Goal: Task Accomplishment & Management: Manage account settings

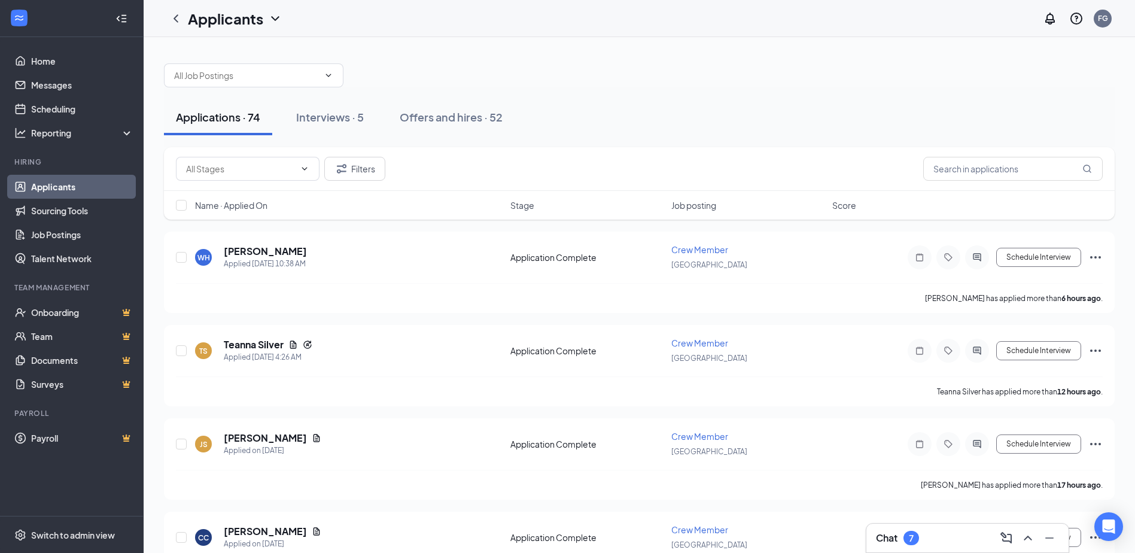
drag, startPoint x: 356, startPoint y: 119, endPoint x: 406, endPoint y: 146, distance: 56.8
click at [361, 120] on div "Interviews · 5" at bounding box center [330, 117] width 68 height 15
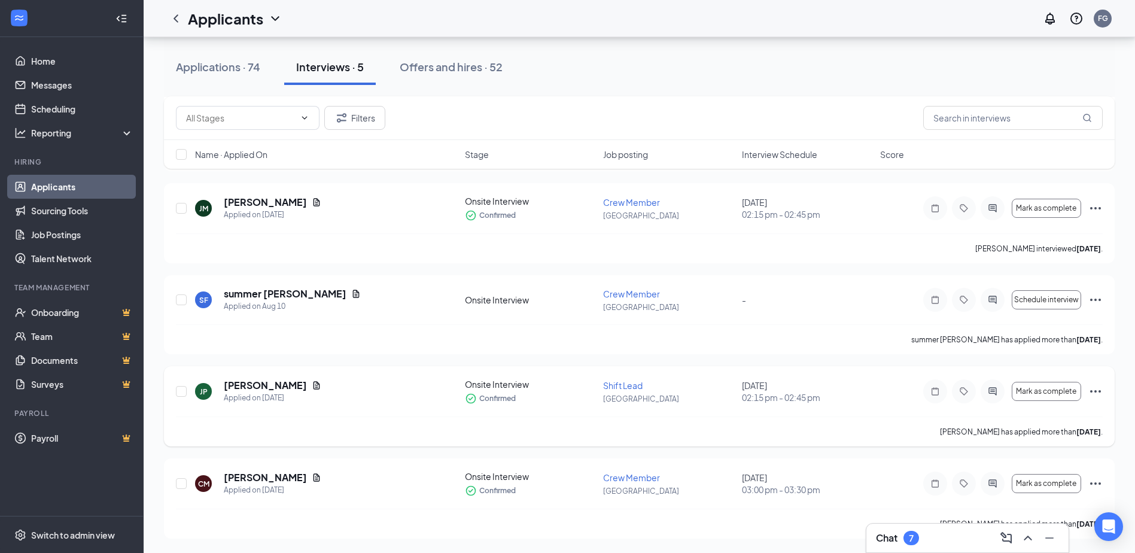
scroll to position [81, 0]
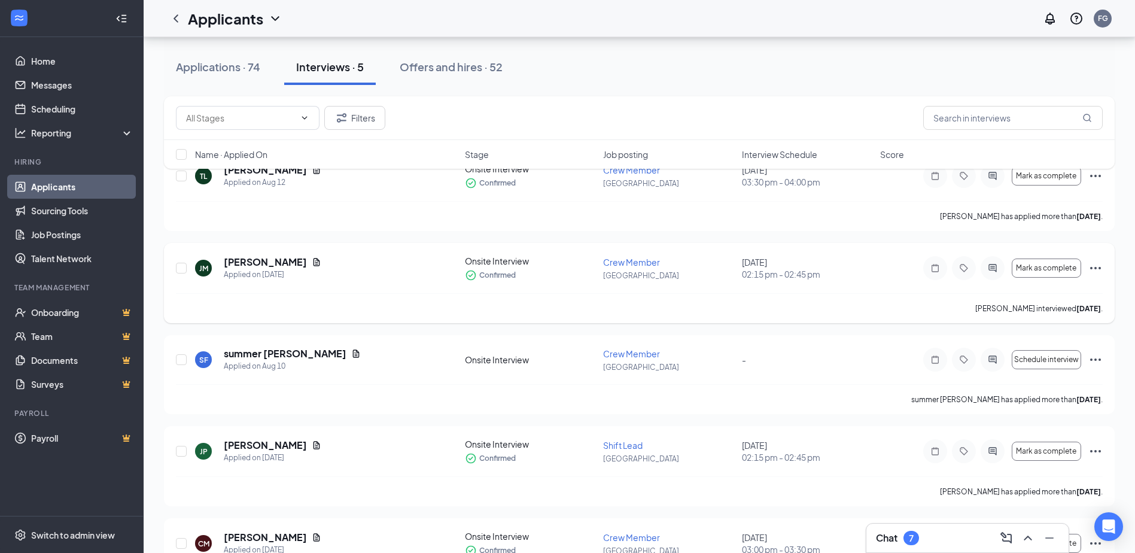
click at [1093, 266] on icon "Ellipses" at bounding box center [1096, 268] width 14 height 14
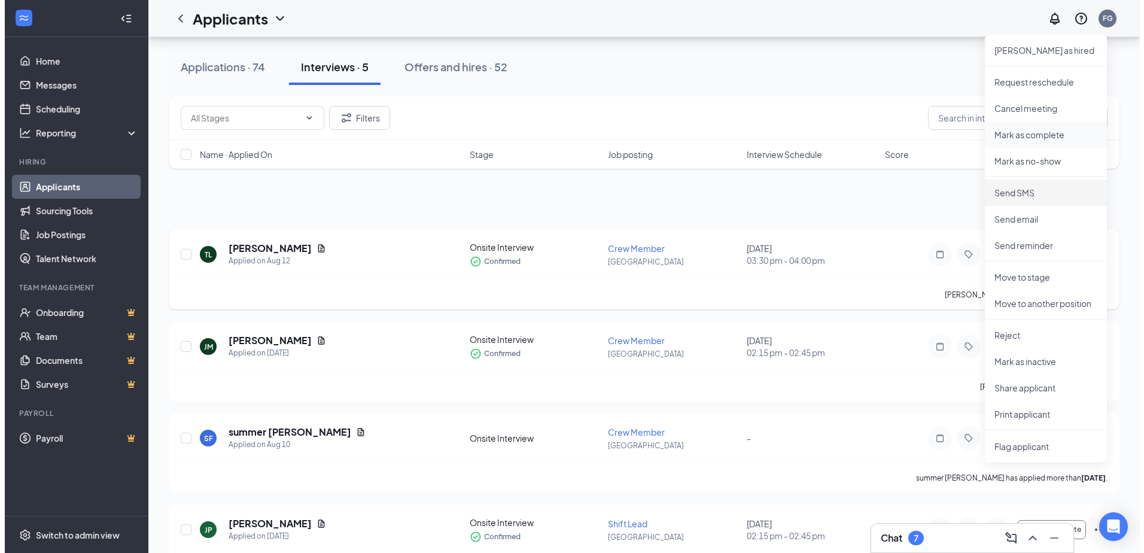
scroll to position [0, 0]
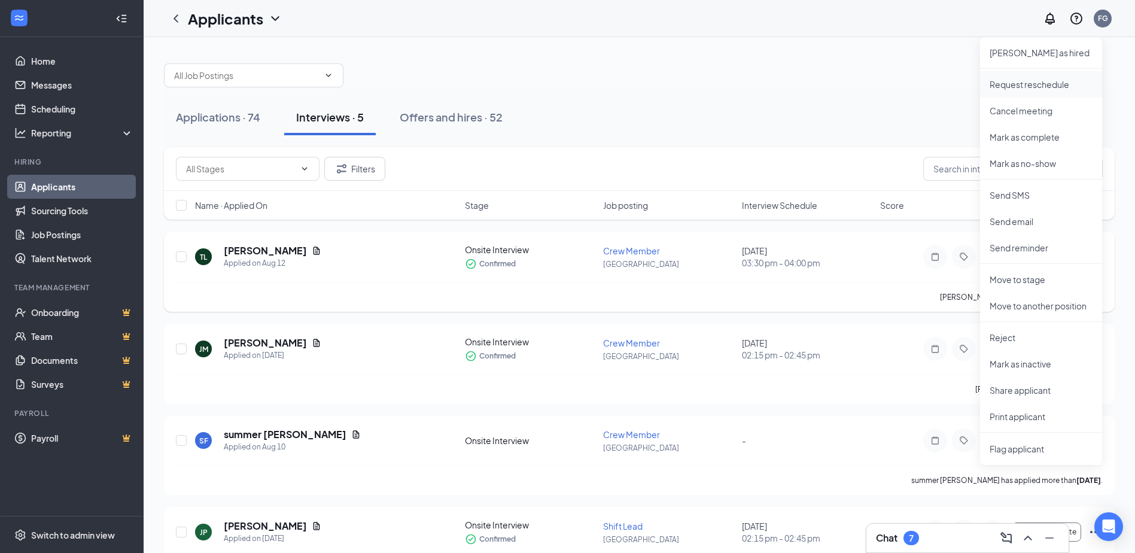
click at [1020, 82] on p "Request reschedule" at bounding box center [1041, 84] width 103 height 12
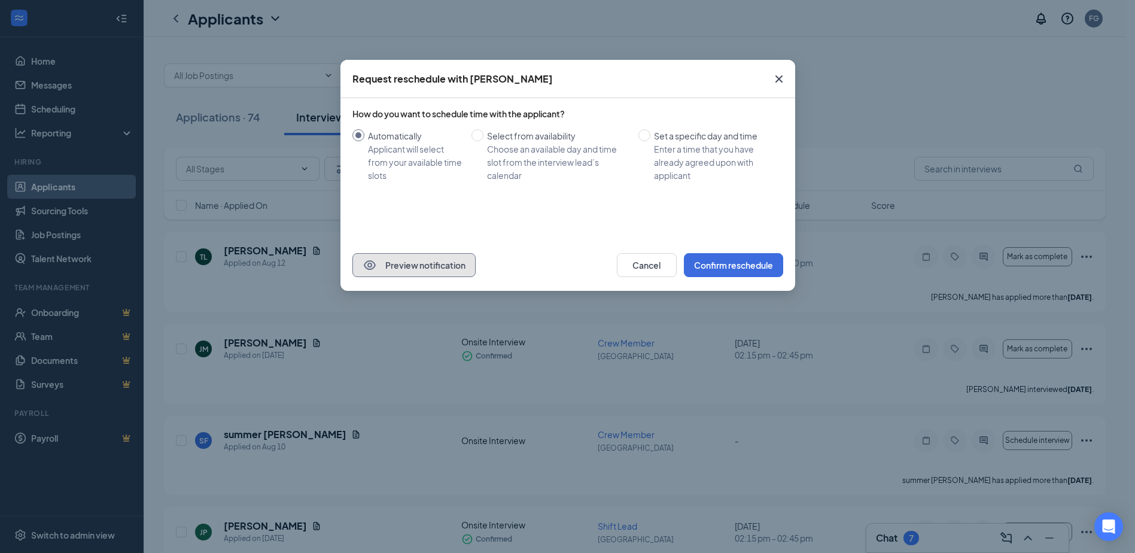
click at [437, 266] on button "Preview notification" at bounding box center [414, 265] width 123 height 24
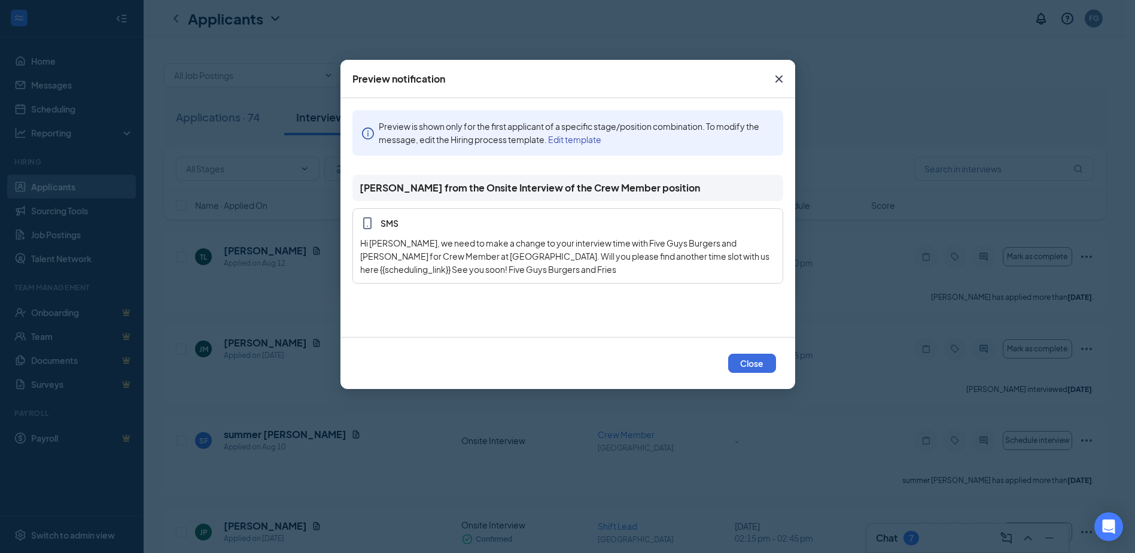
click at [486, 269] on div "Hi [PERSON_NAME], we need to make a change to your interview time with Five Guy…" at bounding box center [567, 256] width 415 height 40
click at [456, 251] on div "Hi [PERSON_NAME], we need to make a change to your interview time with Five Guy…" at bounding box center [567, 256] width 415 height 40
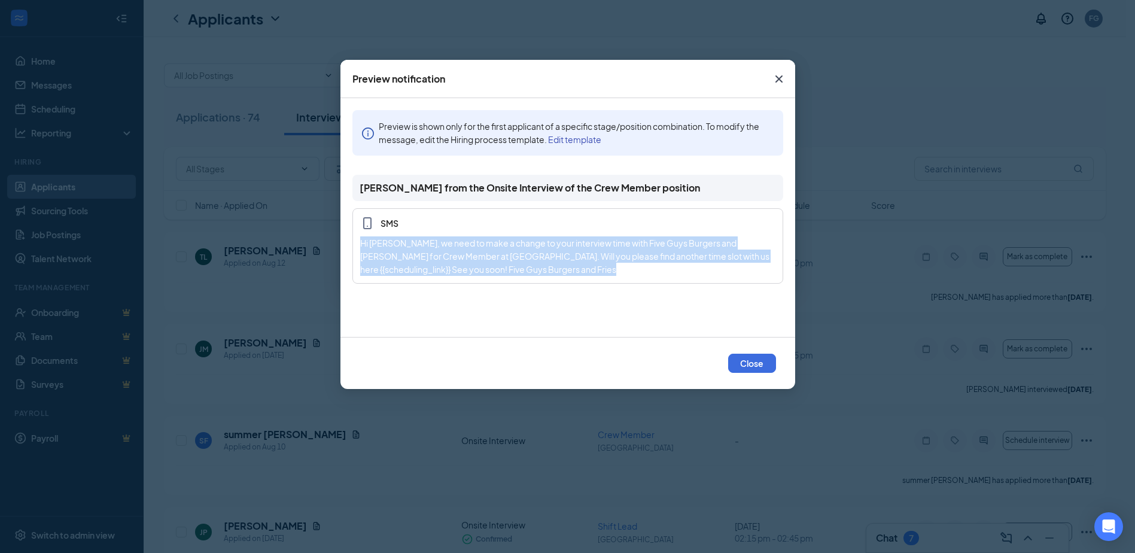
click at [456, 251] on div "Hi [PERSON_NAME], we need to make a change to your interview time with Five Guy…" at bounding box center [567, 256] width 415 height 40
drag, startPoint x: 456, startPoint y: 251, endPoint x: 545, endPoint y: 258, distance: 89.5
click at [545, 258] on div "Hi [PERSON_NAME], we need to make a change to your interview time with Five Guy…" at bounding box center [567, 256] width 415 height 40
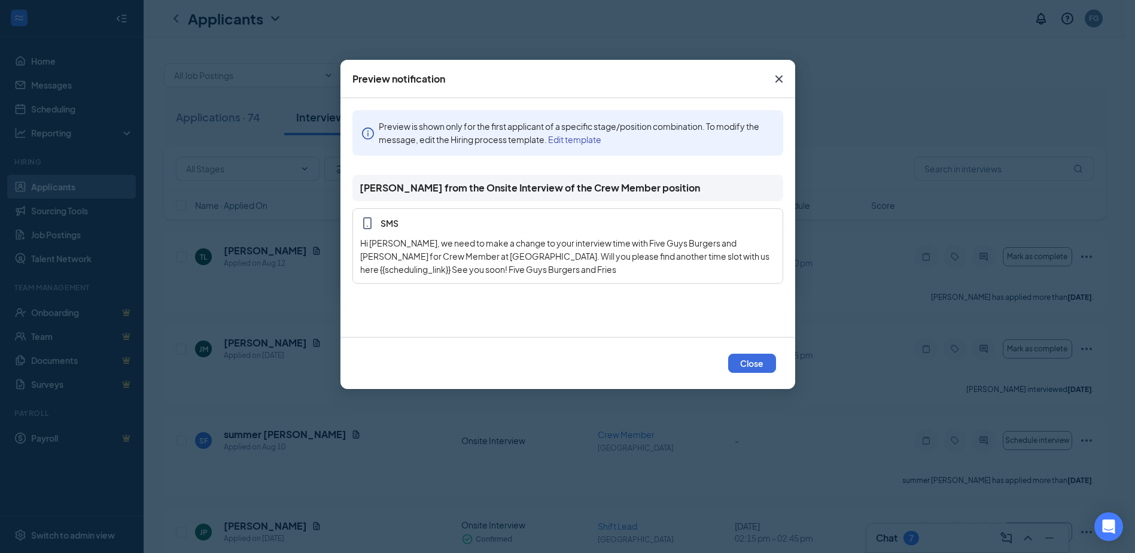
click at [778, 76] on icon "Cross" at bounding box center [779, 79] width 14 height 14
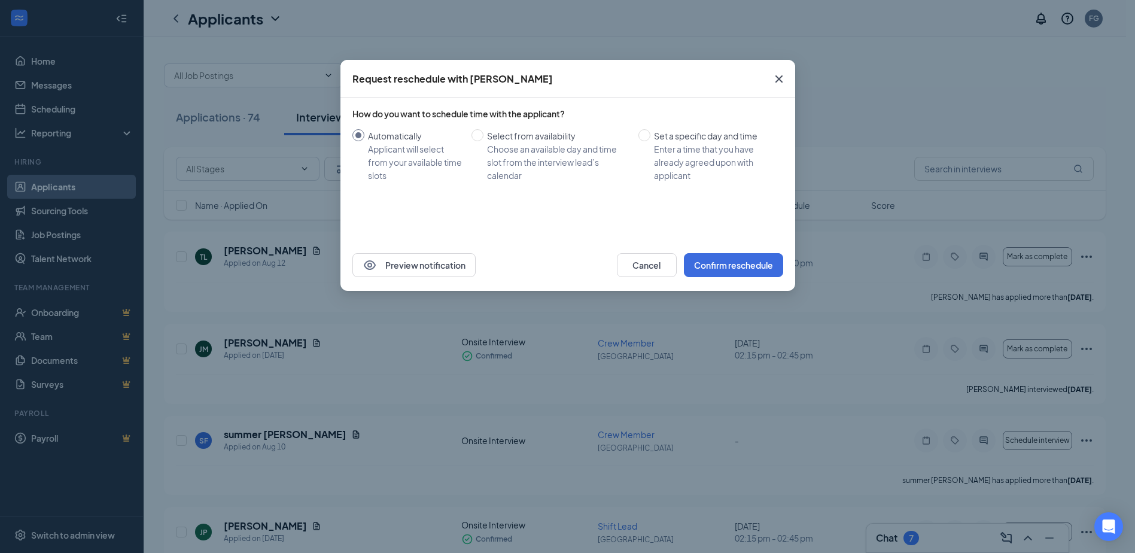
click at [780, 80] on icon "Cross" at bounding box center [778, 78] width 7 height 7
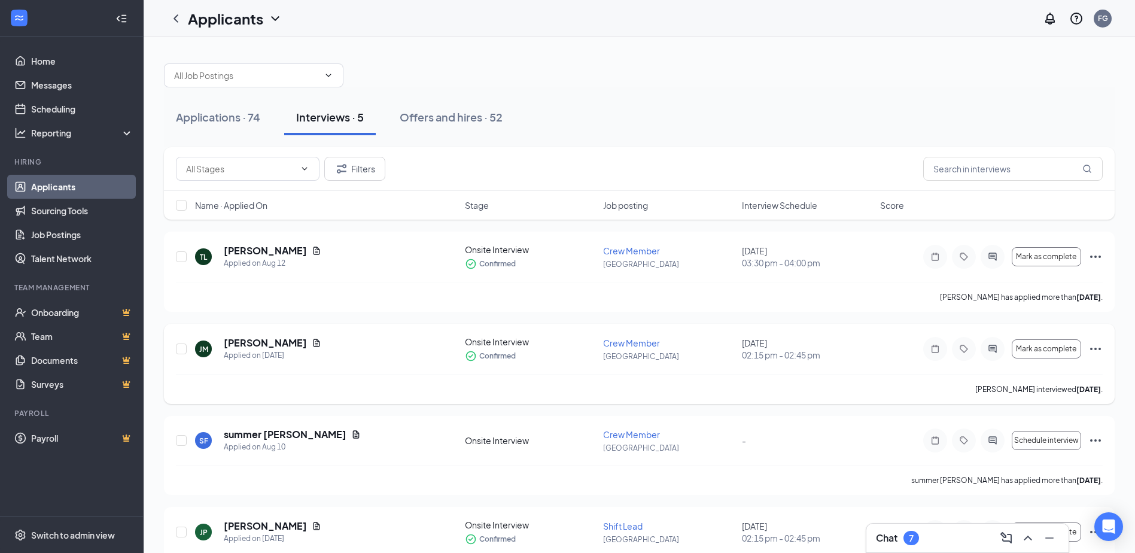
click at [1095, 346] on icon "Ellipses" at bounding box center [1096, 349] width 14 height 14
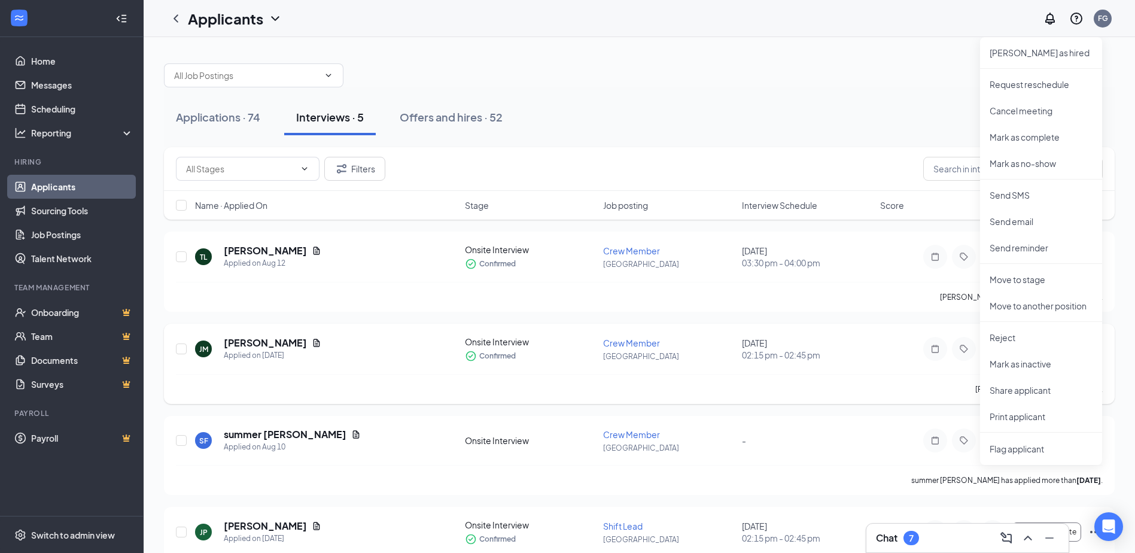
click at [874, 344] on div "[PERSON_NAME] [PERSON_NAME] Applied on [DATE] Onsite Interview Confirmed Crew M…" at bounding box center [639, 355] width 927 height 38
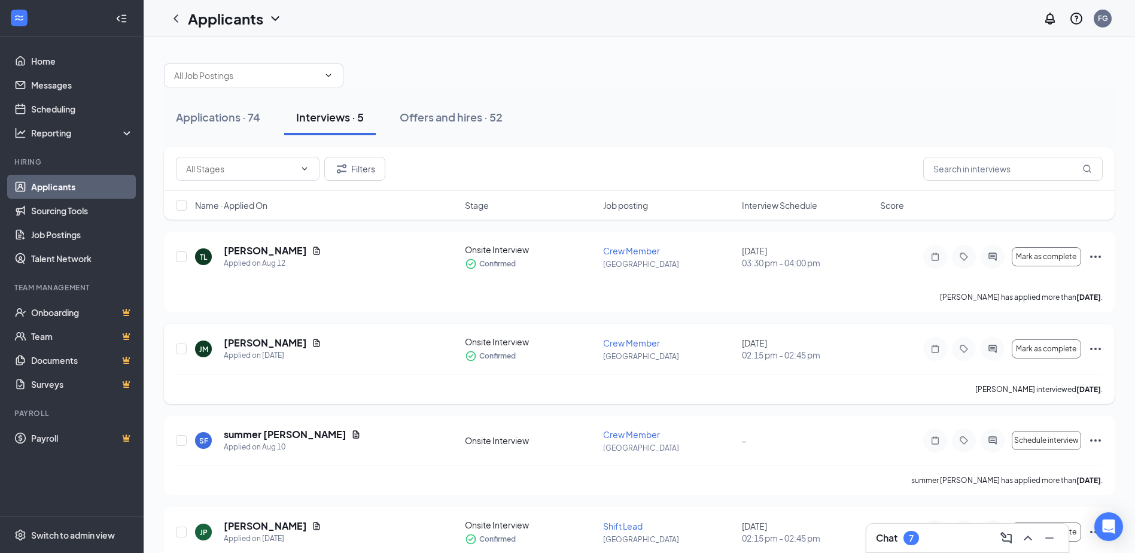
click at [992, 347] on icon "ActiveChat" at bounding box center [993, 349] width 8 height 8
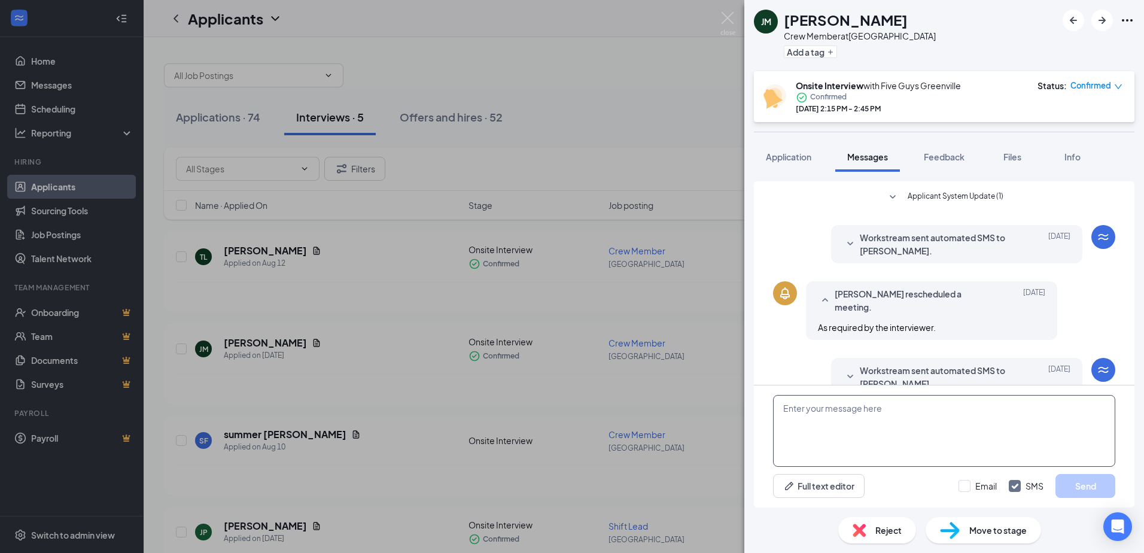
scroll to position [320, 0]
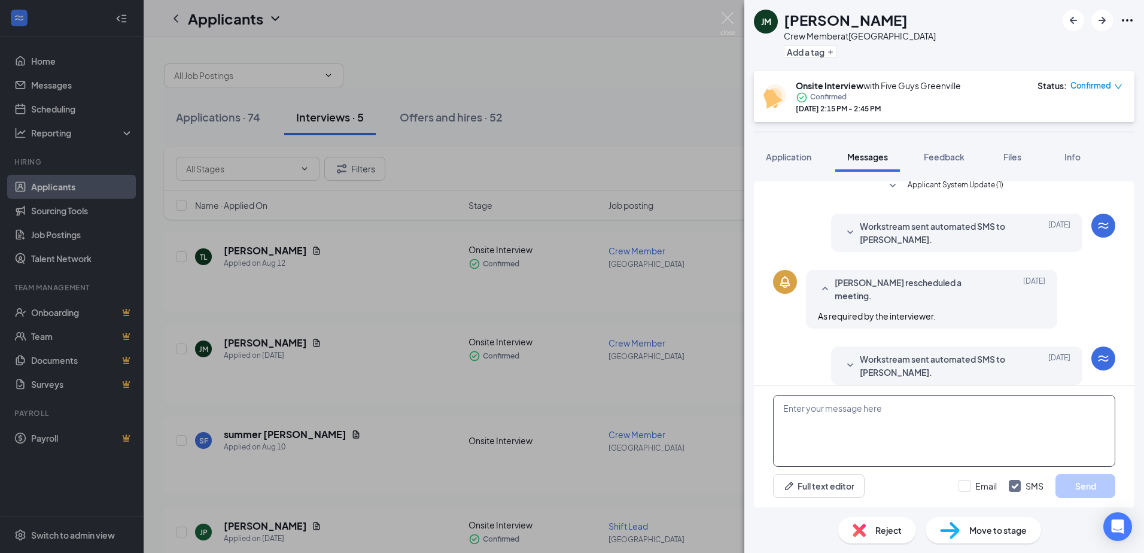
click at [940, 423] on textarea at bounding box center [944, 431] width 342 height 72
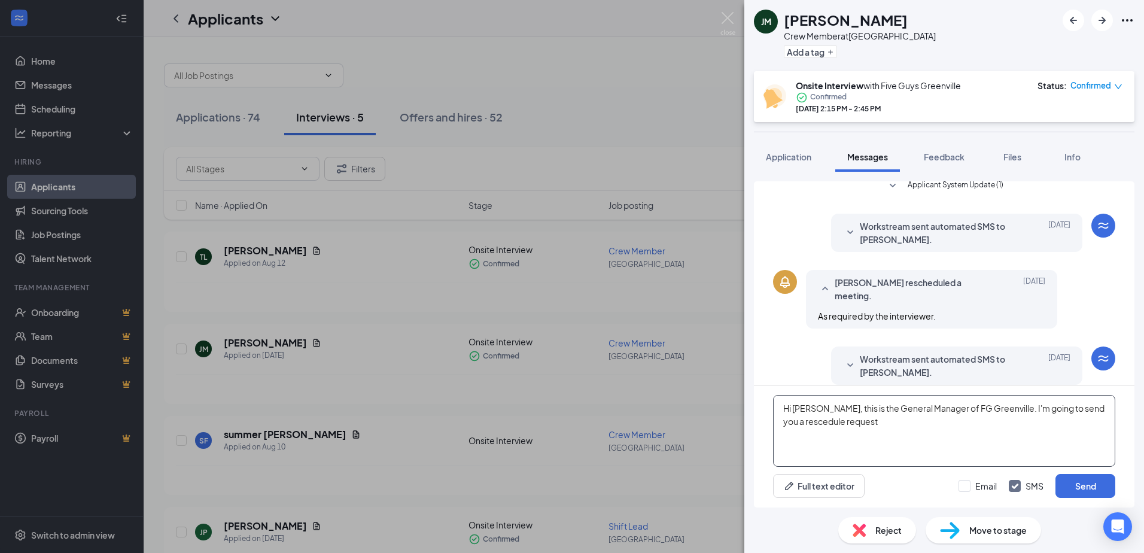
click at [998, 407] on textarea "Hi [PERSON_NAME], this is the General Manager of FG Greenville. I'm going to se…" at bounding box center [944, 431] width 342 height 72
click at [906, 421] on textarea "Hi [PERSON_NAME], this is the General Manager of FG Greenville. I spoke with [P…" at bounding box center [944, 431] width 342 height 72
click at [1094, 427] on textarea "Hi [PERSON_NAME], this is the General Manager of FG Greenville. I spoke with [P…" at bounding box center [944, 431] width 342 height 72
click at [1004, 433] on textarea "Hi [PERSON_NAME], this is the General Manager of FG Greenville. I spoke with [P…" at bounding box center [944, 431] width 342 height 72
drag, startPoint x: 846, startPoint y: 411, endPoint x: 853, endPoint y: 412, distance: 6.8
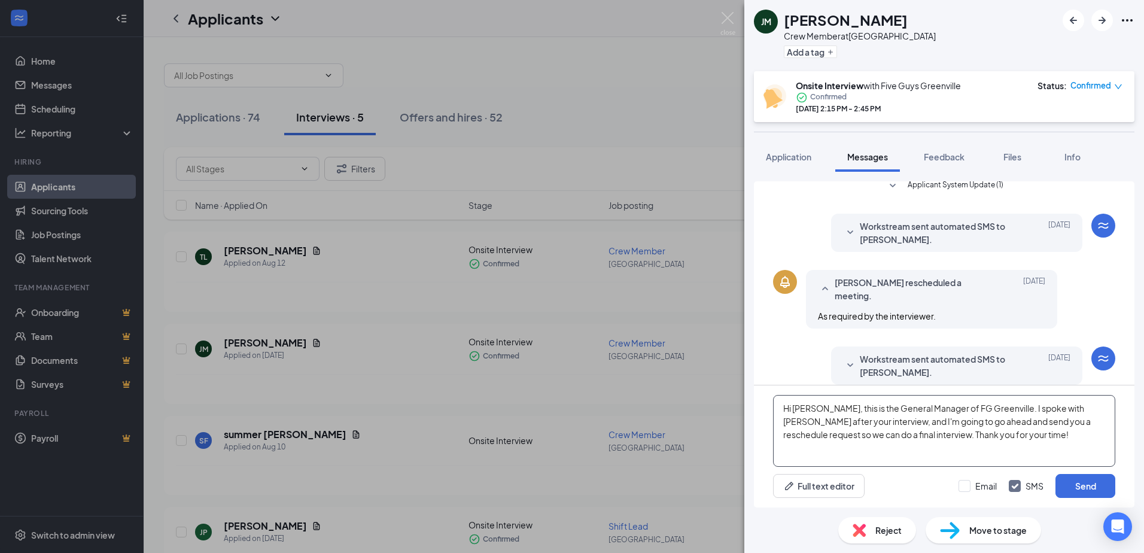
click at [847, 411] on textarea "Hi [PERSON_NAME], this is the General Manager of FG Greenville. I spoke with [P…" at bounding box center [944, 431] width 342 height 72
click at [1017, 433] on textarea "Hi [PERSON_NAME], this is [PERSON_NAME], the General Manager of FG Greenville. …" at bounding box center [944, 431] width 342 height 72
drag, startPoint x: 782, startPoint y: 408, endPoint x: 1079, endPoint y: 456, distance: 301.3
click at [1079, 456] on textarea "Hi [PERSON_NAME], this is [PERSON_NAME], the General Manager of FG Greenville. …" at bounding box center [944, 431] width 342 height 72
click at [1071, 445] on textarea "Hi [PERSON_NAME], this is [PERSON_NAME], the General Manager of FG Greenville. …" at bounding box center [944, 431] width 342 height 72
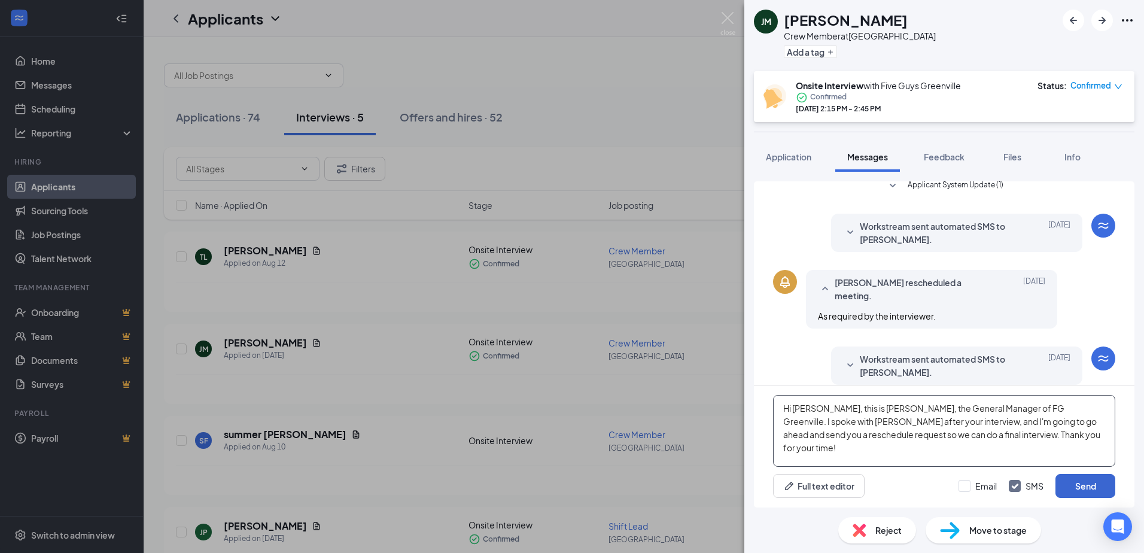
type textarea "Hi [PERSON_NAME], this is [PERSON_NAME], the General Manager of FG Greenville. …"
drag, startPoint x: 1079, startPoint y: 485, endPoint x: 1064, endPoint y: 474, distance: 18.4
click at [1078, 485] on button "Send" at bounding box center [1086, 486] width 60 height 24
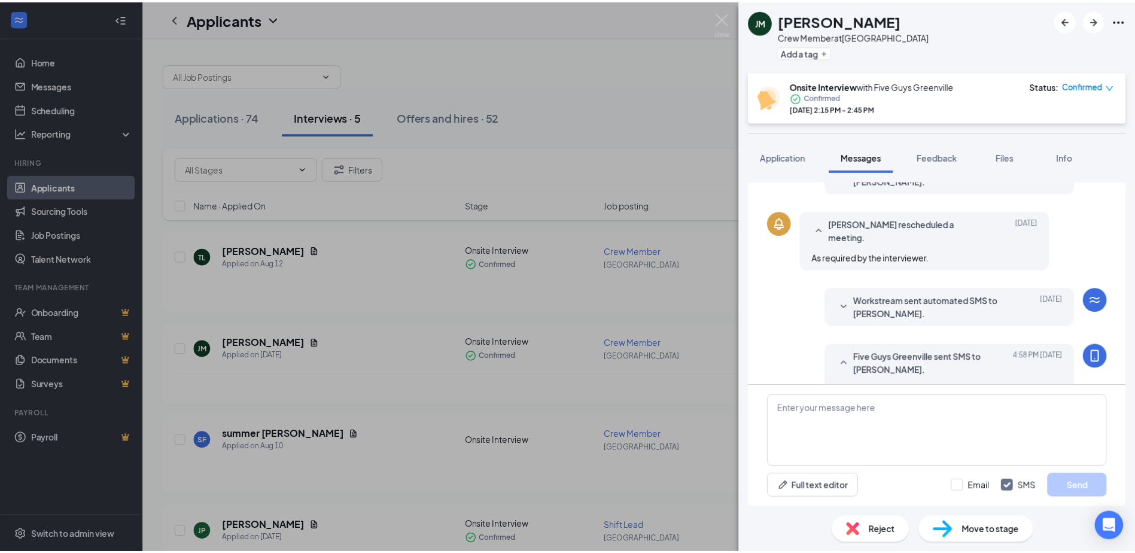
scroll to position [436, 0]
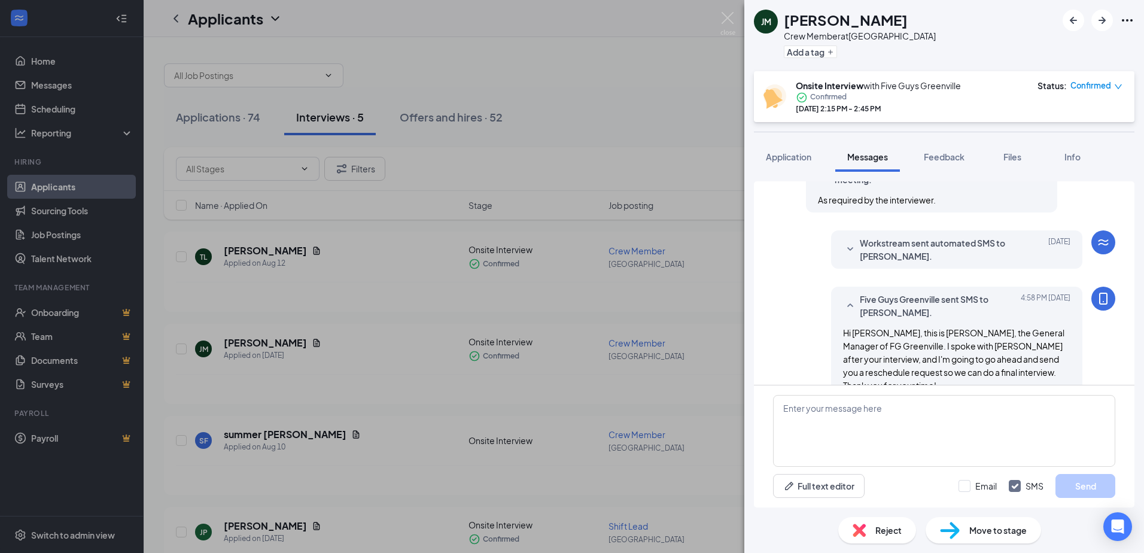
click at [699, 357] on div "[PERSON_NAME] [PERSON_NAME] Crew Member at [GEOGRAPHIC_DATA] Add a tag Onsite I…" at bounding box center [572, 276] width 1144 height 553
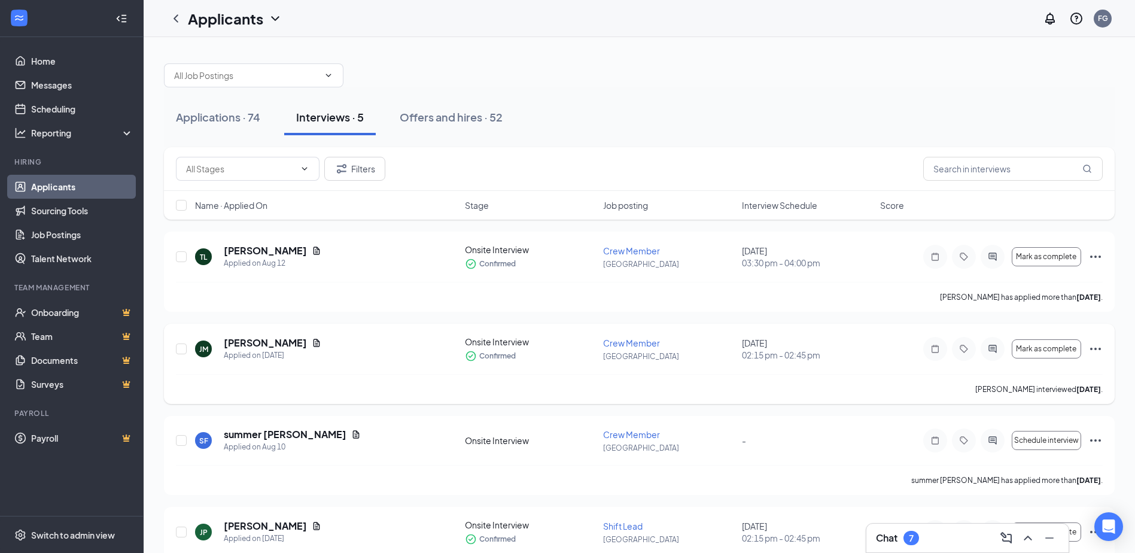
click at [1097, 345] on icon "Ellipses" at bounding box center [1096, 349] width 14 height 14
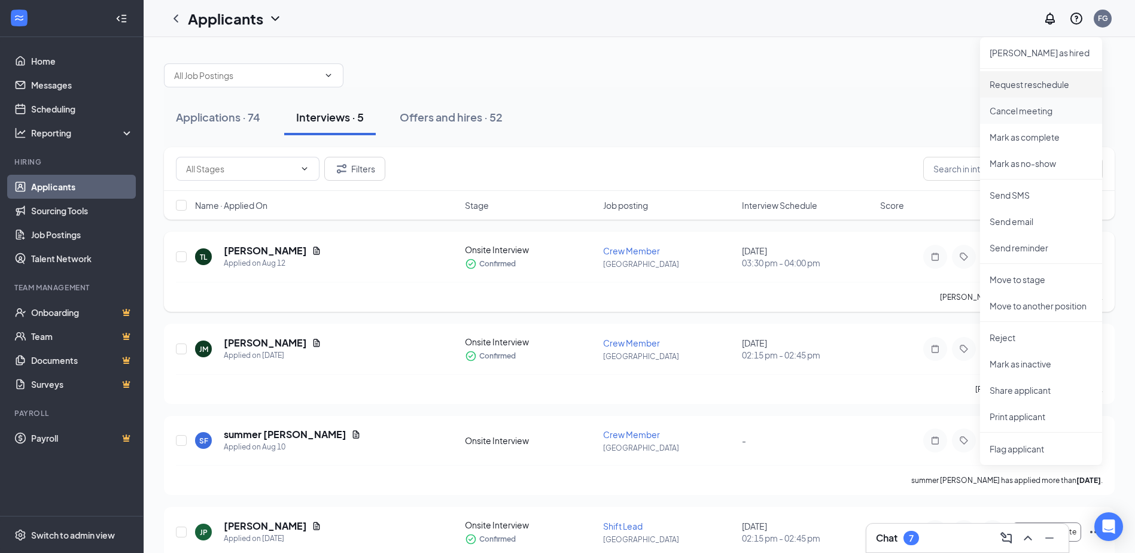
click at [1023, 83] on p "Request reschedule" at bounding box center [1041, 84] width 103 height 12
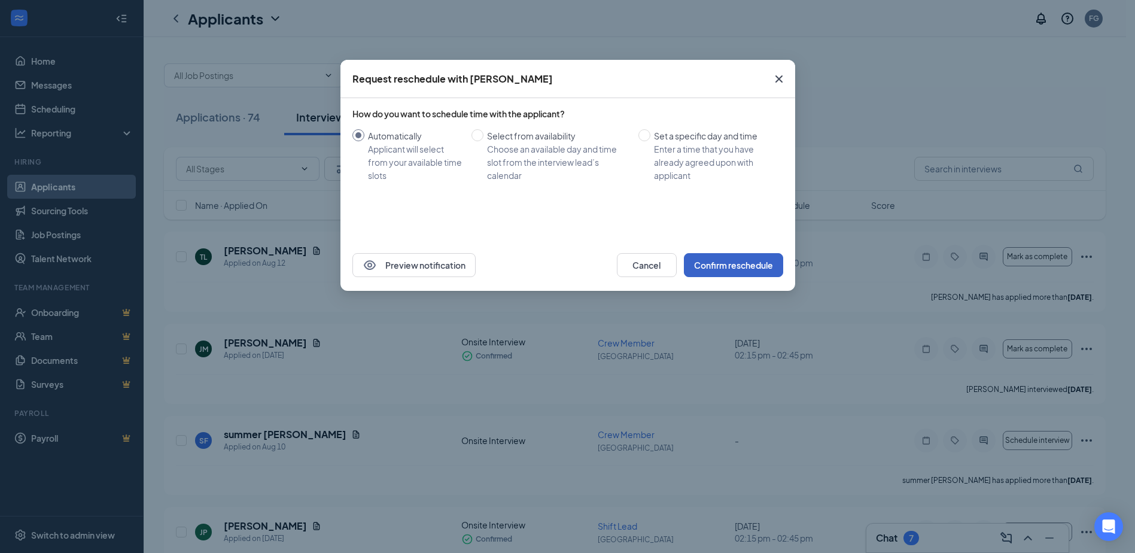
click at [745, 260] on button "Confirm reschedule" at bounding box center [733, 265] width 99 height 24
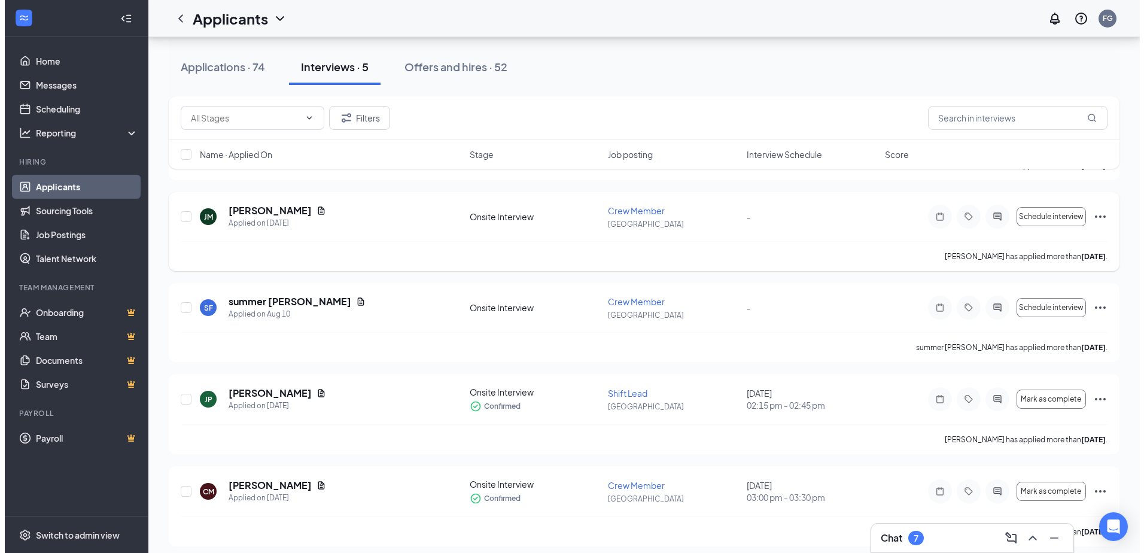
scroll to position [139, 0]
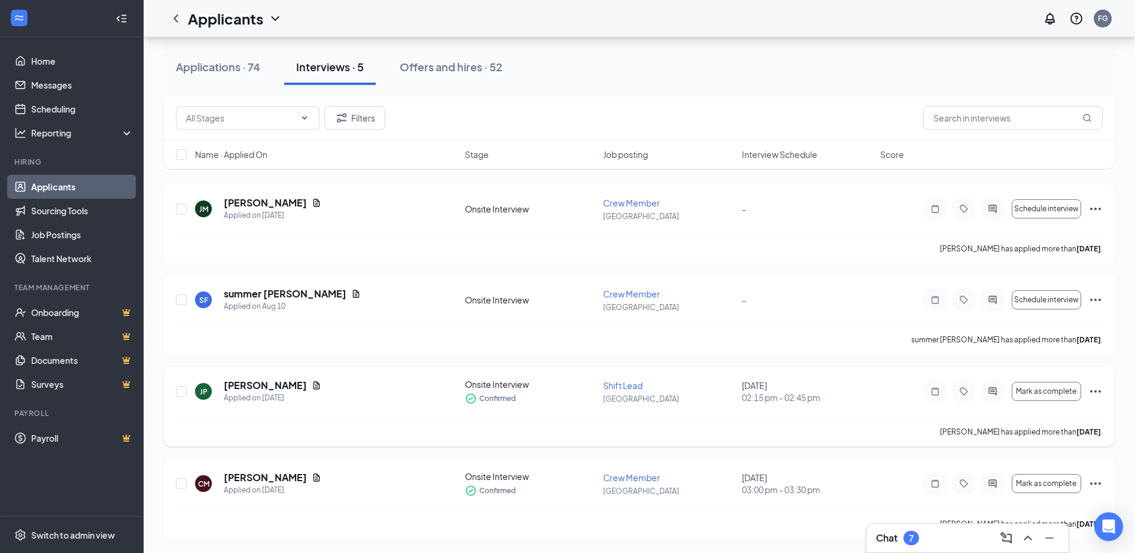
click at [1099, 390] on icon "Ellipses" at bounding box center [1096, 391] width 14 height 14
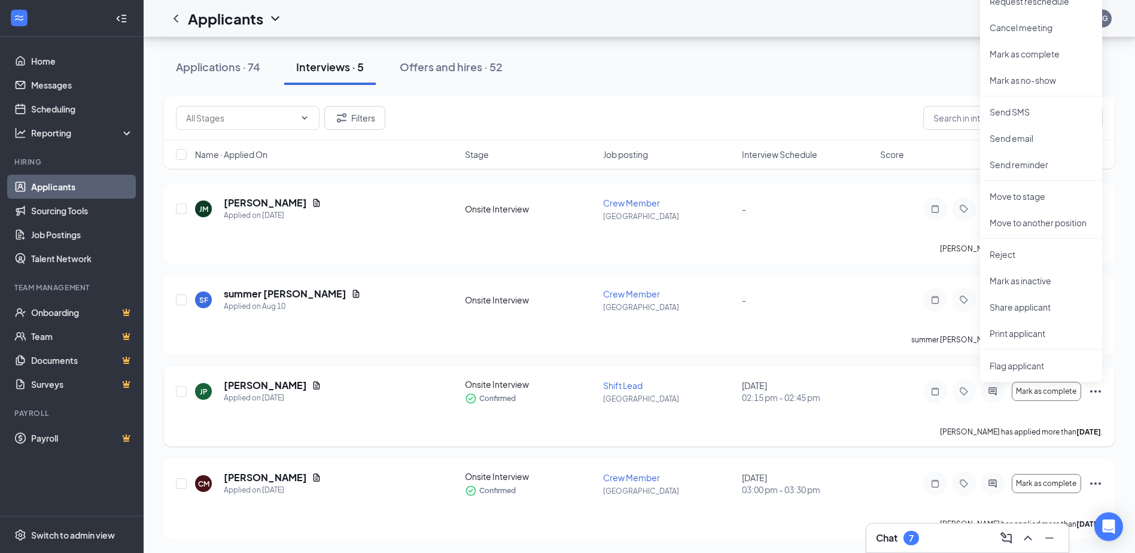
click at [876, 377] on div "[PERSON_NAME] Applied on [DATE] Onsite Interview Confirmed Shift Lead [GEOGRAPH…" at bounding box center [639, 406] width 951 height 80
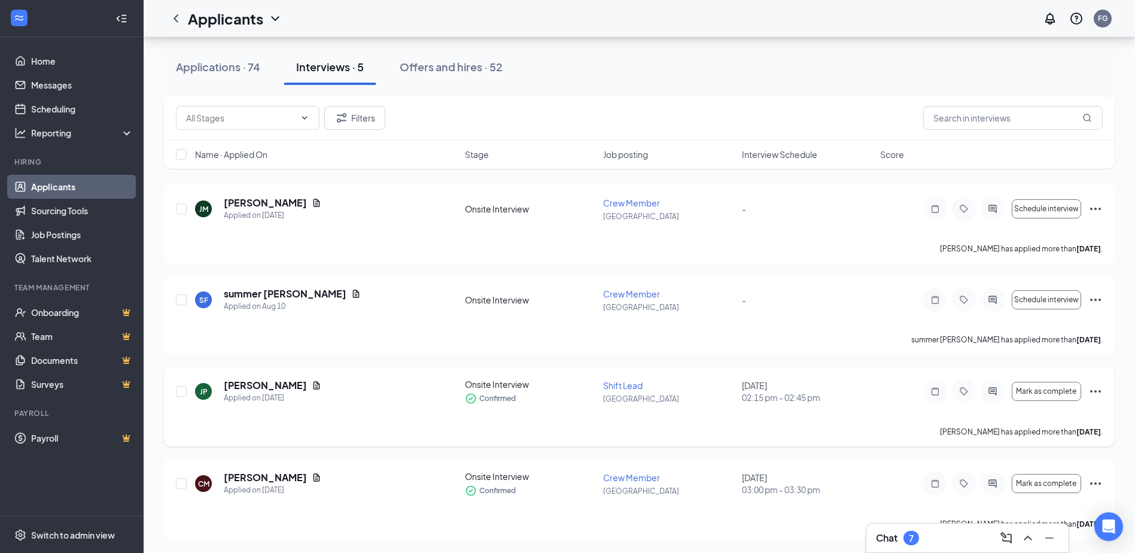
click at [1002, 387] on div at bounding box center [993, 391] width 24 height 24
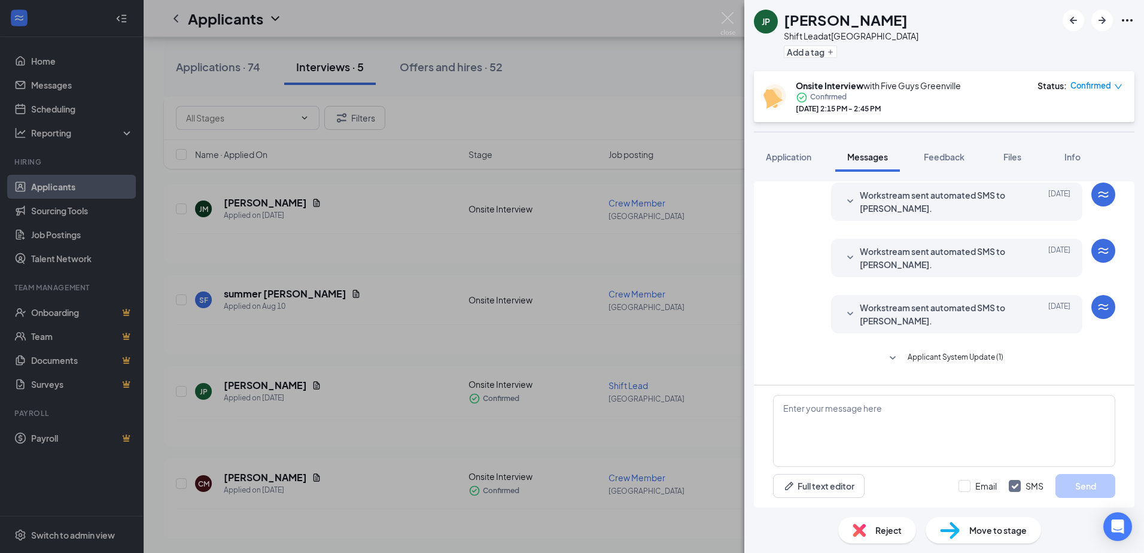
scroll to position [182, 0]
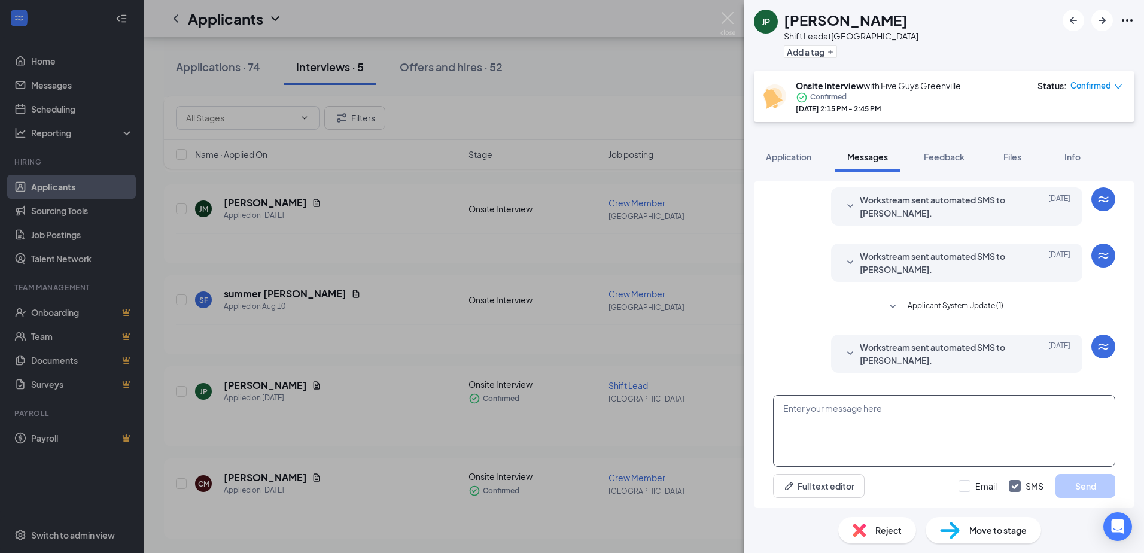
click at [974, 420] on textarea at bounding box center [944, 431] width 342 height 72
paste textarea "Hi [PERSON_NAME], this is [PERSON_NAME], the General Manager of FG Greenville. …"
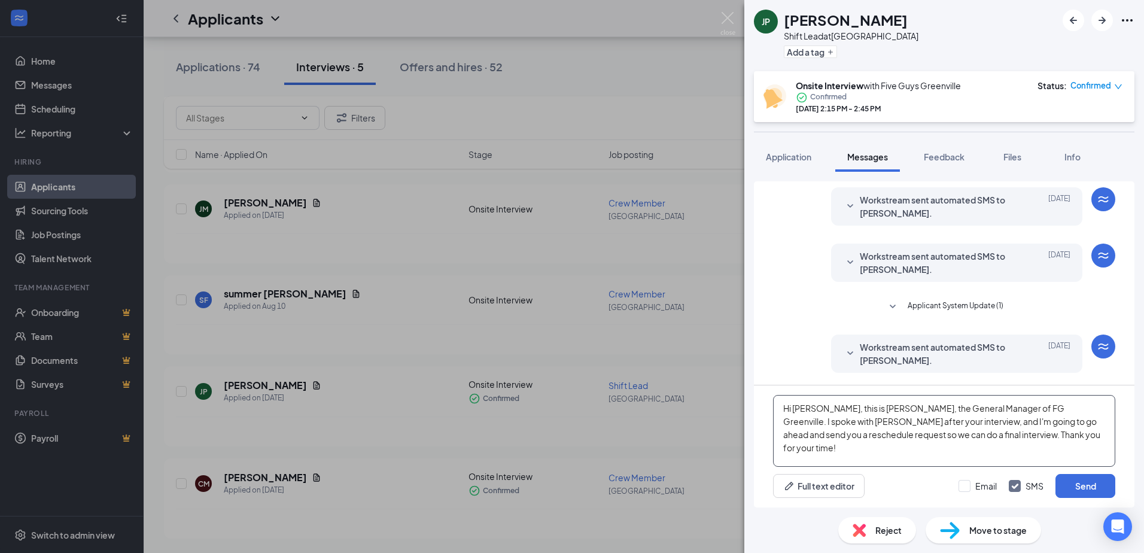
click at [809, 403] on textarea "Hi [PERSON_NAME], this is [PERSON_NAME], the General Manager of FG Greenville. …" at bounding box center [944, 431] width 342 height 72
click at [995, 436] on textarea "Hi [PERSON_NAME], this is [PERSON_NAME], the General Manager of FG Greenville. …" at bounding box center [944, 431] width 342 height 72
type textarea "Hi [PERSON_NAME], this is [PERSON_NAME], the General Manager of FG Greenville. …"
click at [669, 399] on div "[PERSON_NAME] Shift Lead at [GEOGRAPHIC_DATA] Add a tag Onsite Interview with F…" at bounding box center [572, 276] width 1144 height 553
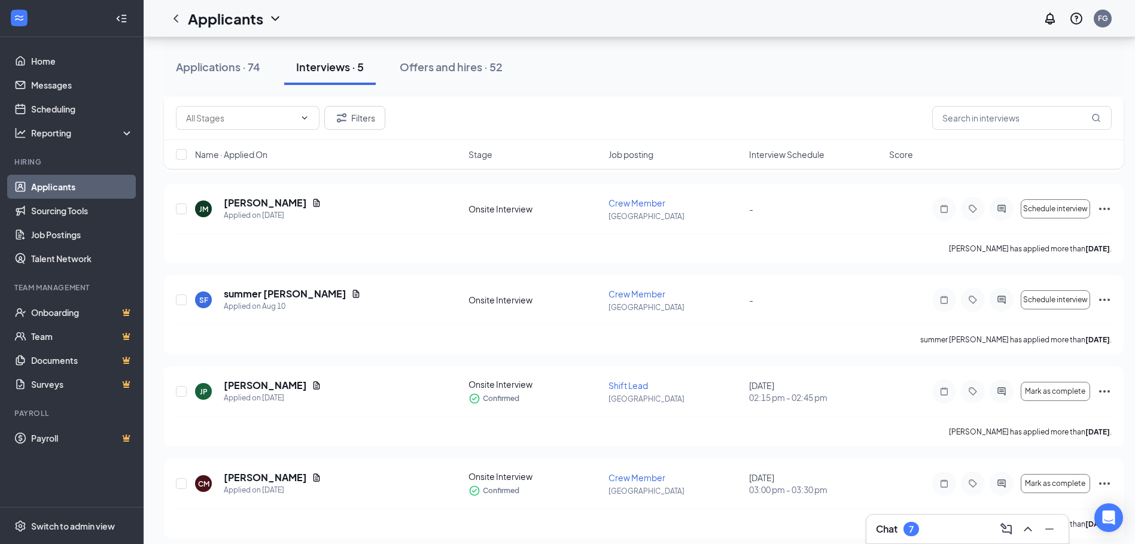
click at [922, 520] on div "Chat 7" at bounding box center [967, 529] width 183 height 19
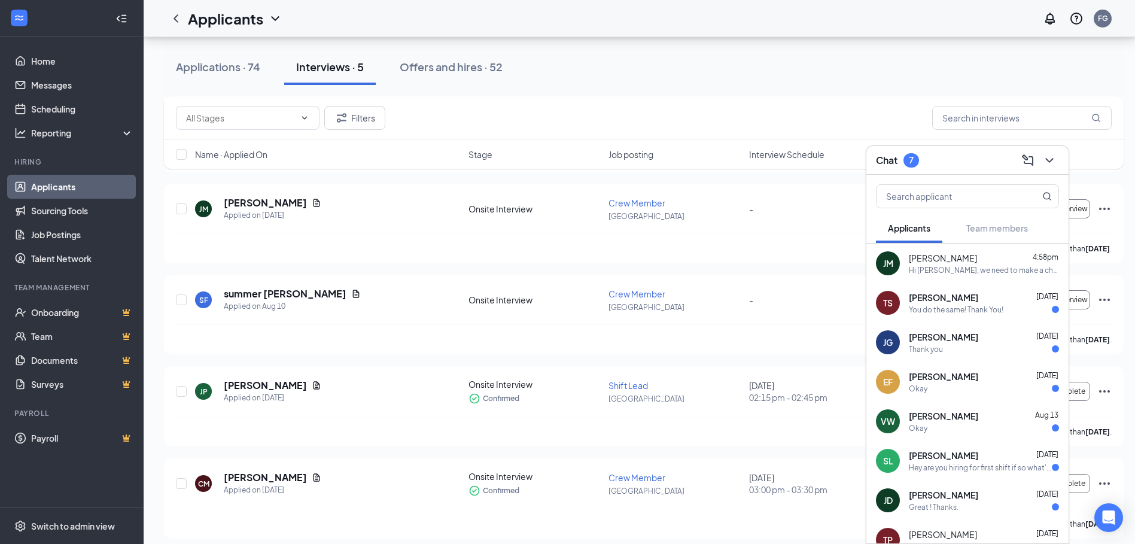
click at [916, 160] on div "7" at bounding box center [912, 160] width 16 height 14
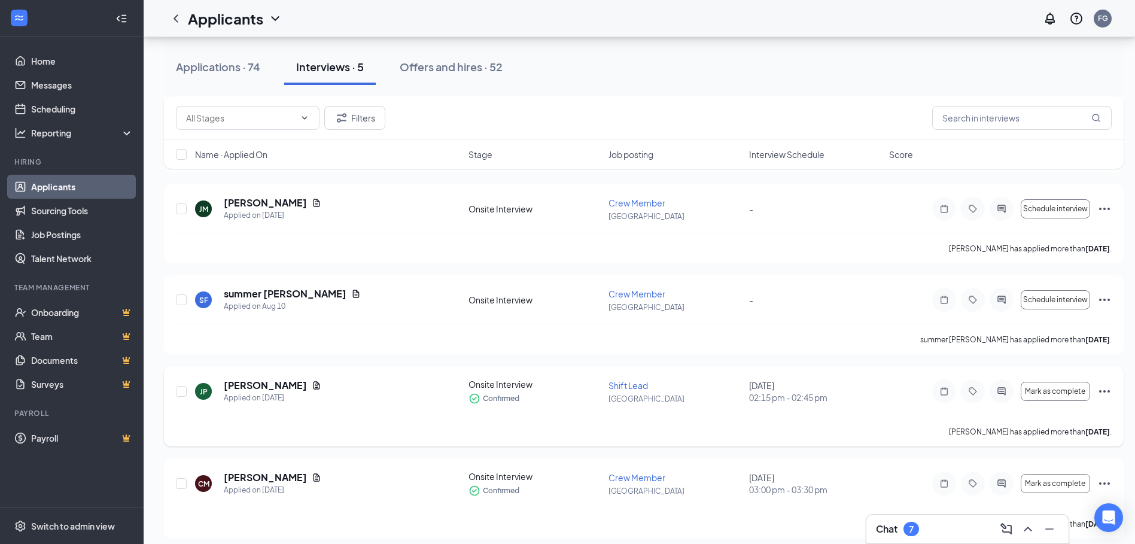
click at [1007, 390] on icon "ActiveChat" at bounding box center [1002, 392] width 14 height 10
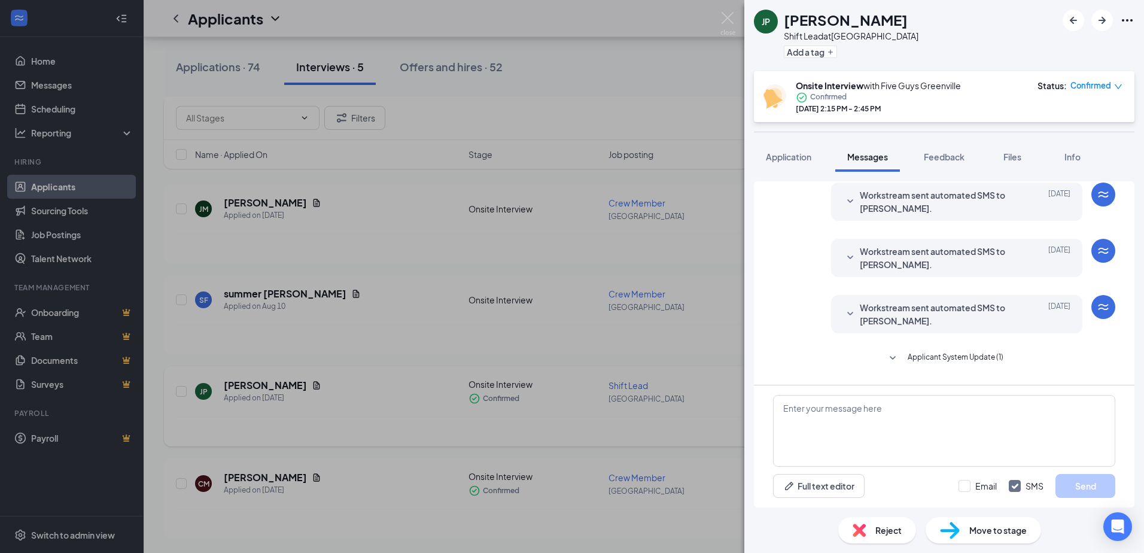
scroll to position [182, 0]
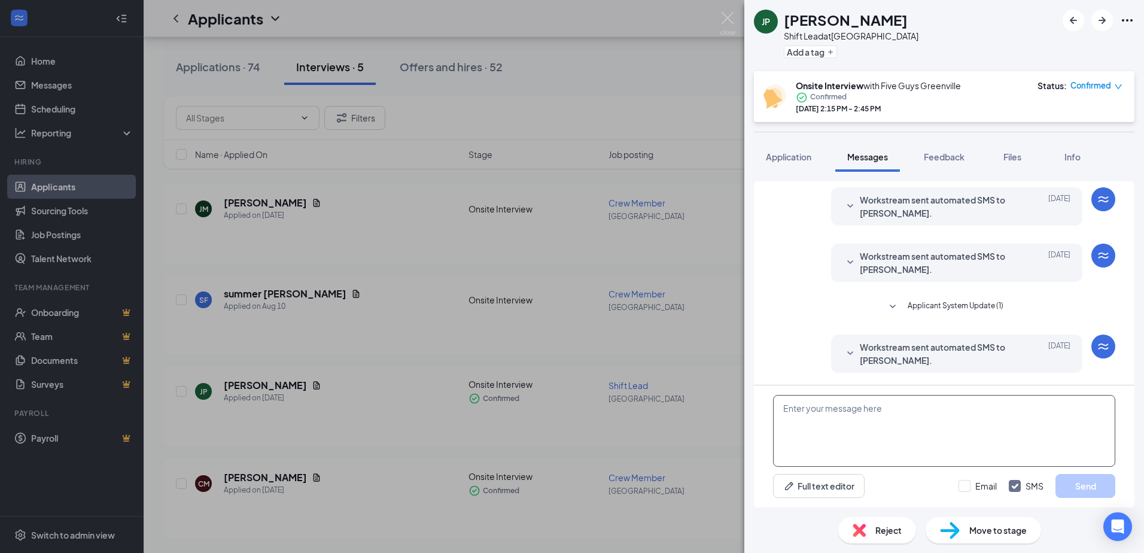
click at [932, 421] on textarea at bounding box center [944, 431] width 342 height 72
paste textarea "Hi [PERSON_NAME], this is [PERSON_NAME], the General Manager of FG Greenville. …"
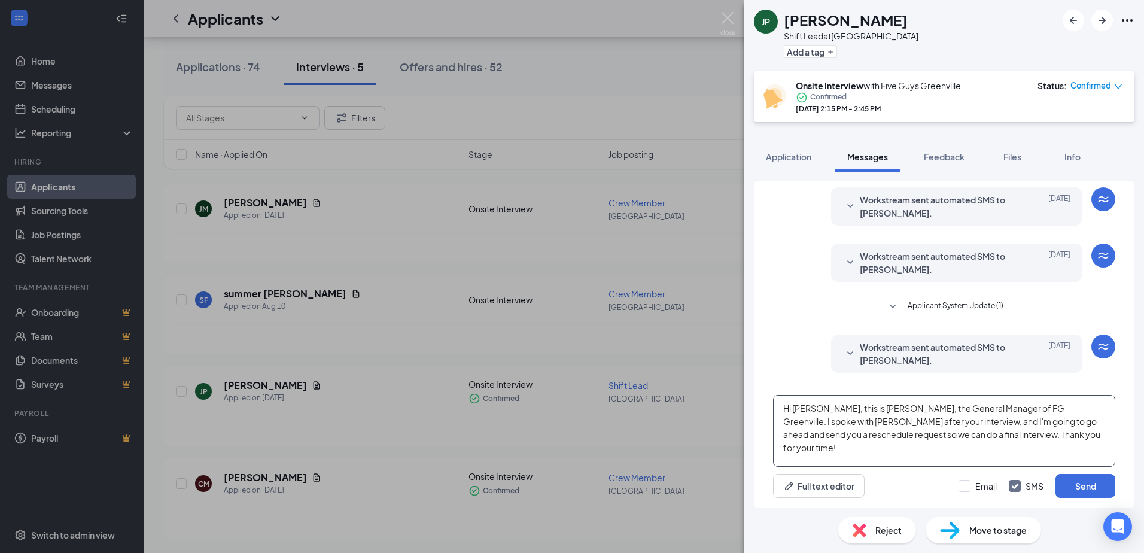
click at [810, 409] on textarea "Hi [PERSON_NAME], this is [PERSON_NAME], the General Manager of FG Greenville. …" at bounding box center [944, 431] width 342 height 72
type textarea "Hi [PERSON_NAME], this is [PERSON_NAME], the General Manager of FG Greenville. …"
click at [1074, 482] on button "Send" at bounding box center [1086, 486] width 60 height 24
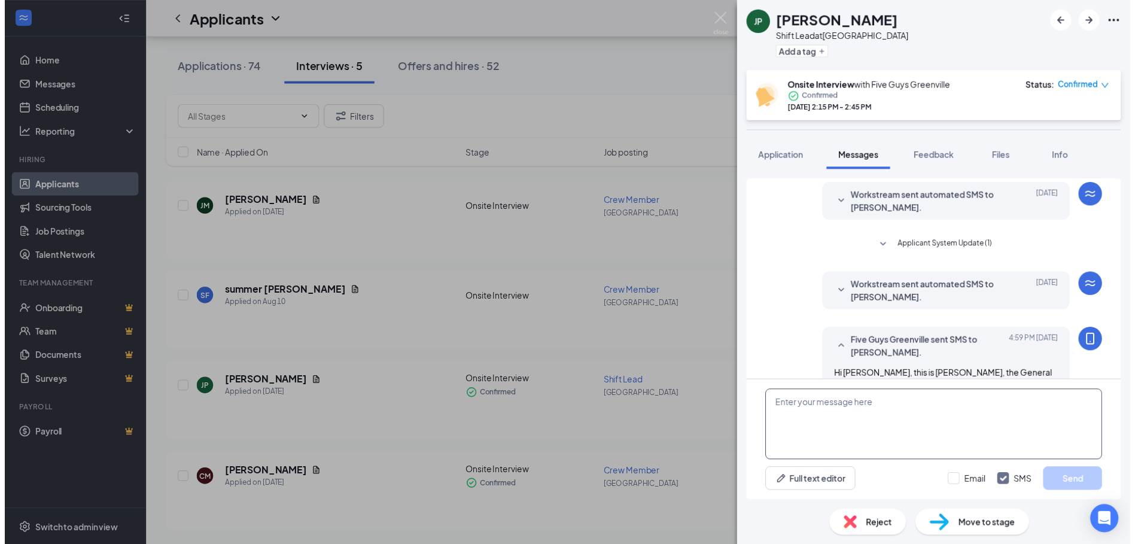
scroll to position [298, 0]
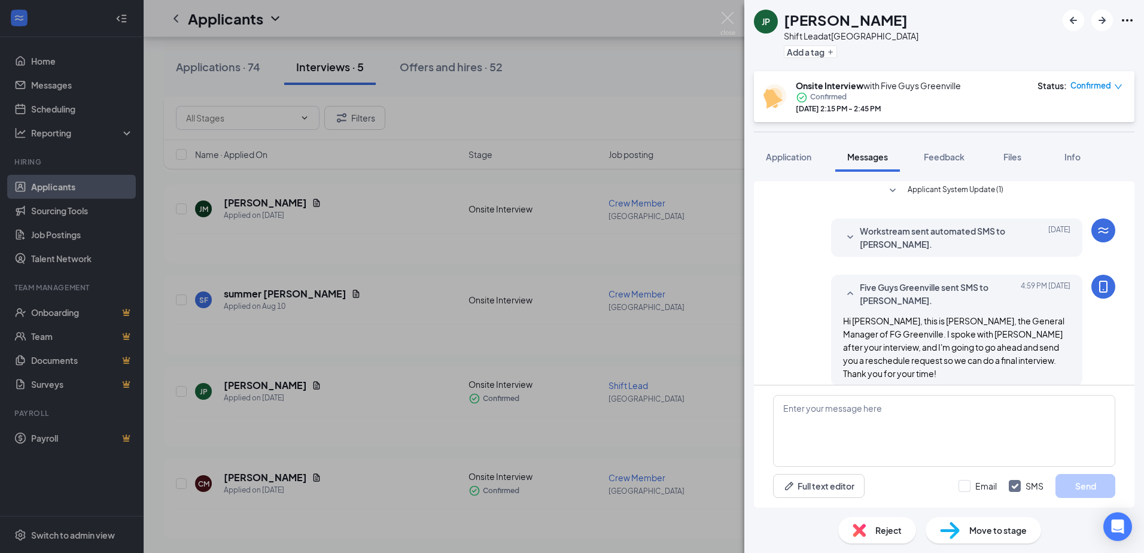
click at [719, 401] on div "[PERSON_NAME] Shift Lead at [GEOGRAPHIC_DATA] Add a tag Onsite Interview with F…" at bounding box center [572, 276] width 1144 height 553
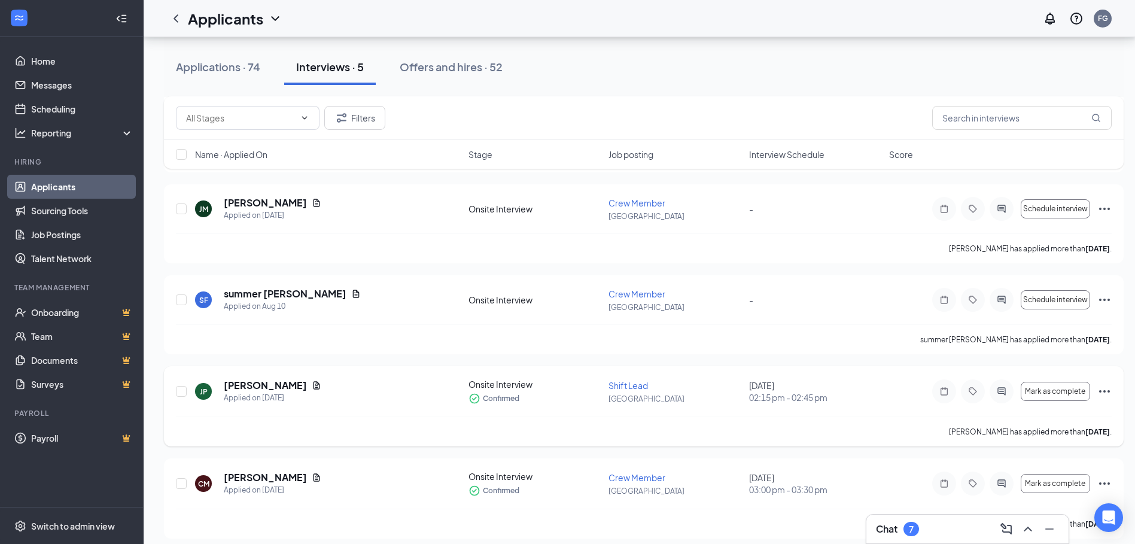
click at [1108, 391] on icon "Ellipses" at bounding box center [1105, 391] width 14 height 14
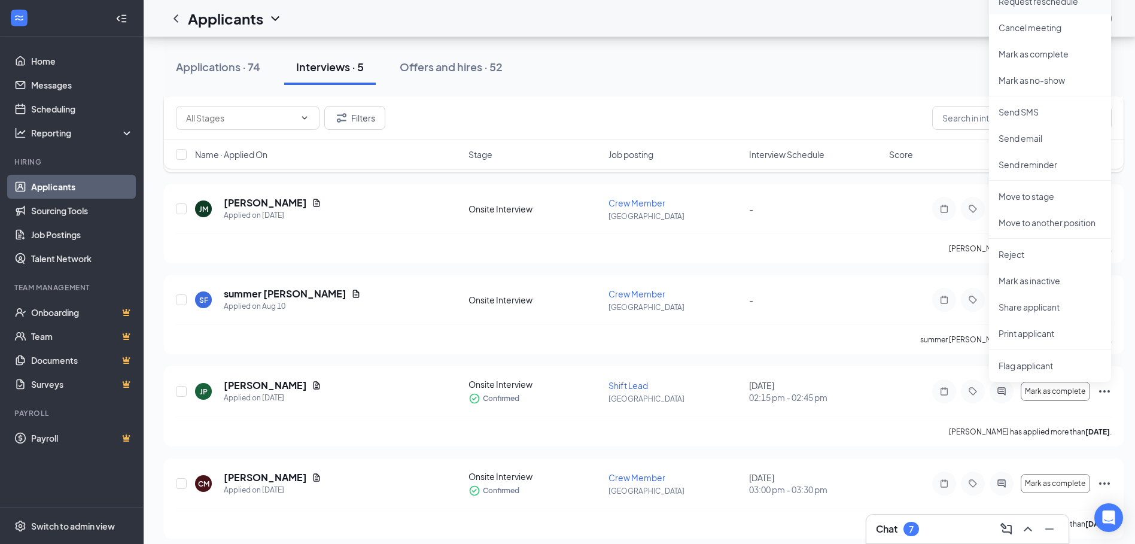
click at [1056, 2] on p "Request reschedule" at bounding box center [1050, 1] width 103 height 12
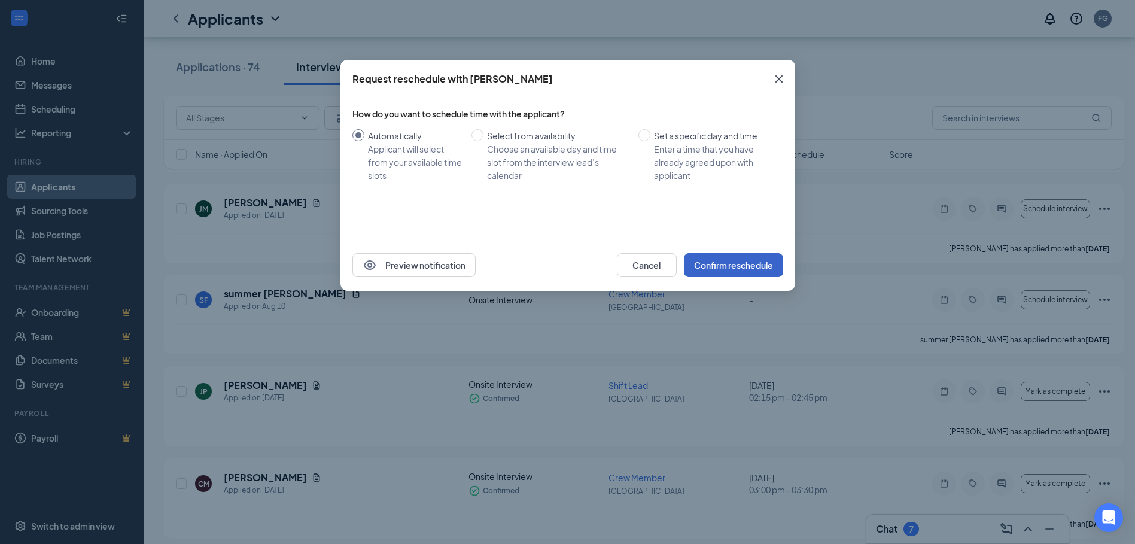
click at [710, 269] on button "Confirm reschedule" at bounding box center [733, 265] width 99 height 24
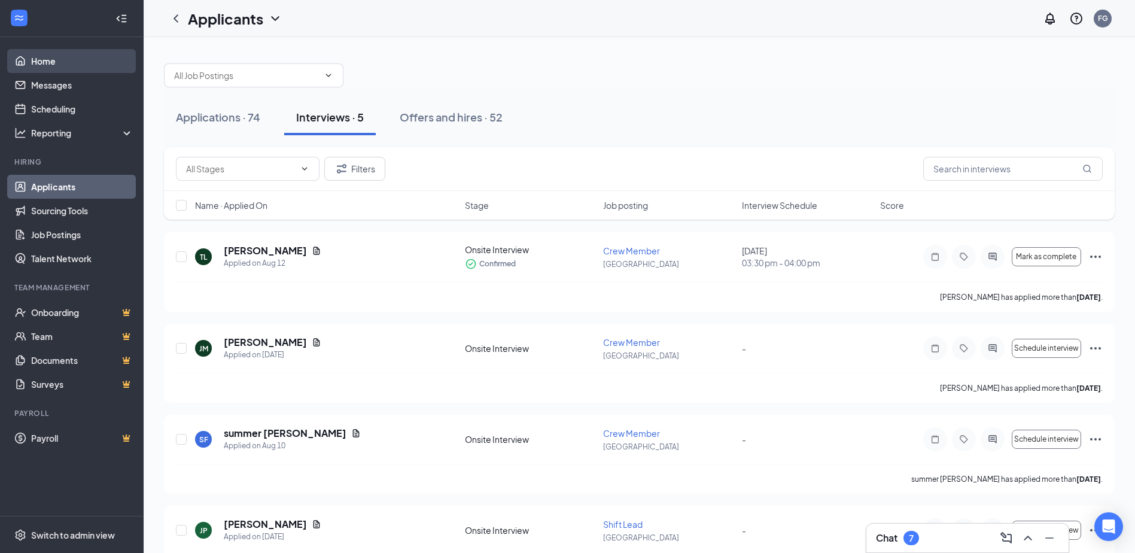
click at [66, 59] on link "Home" at bounding box center [82, 61] width 102 height 24
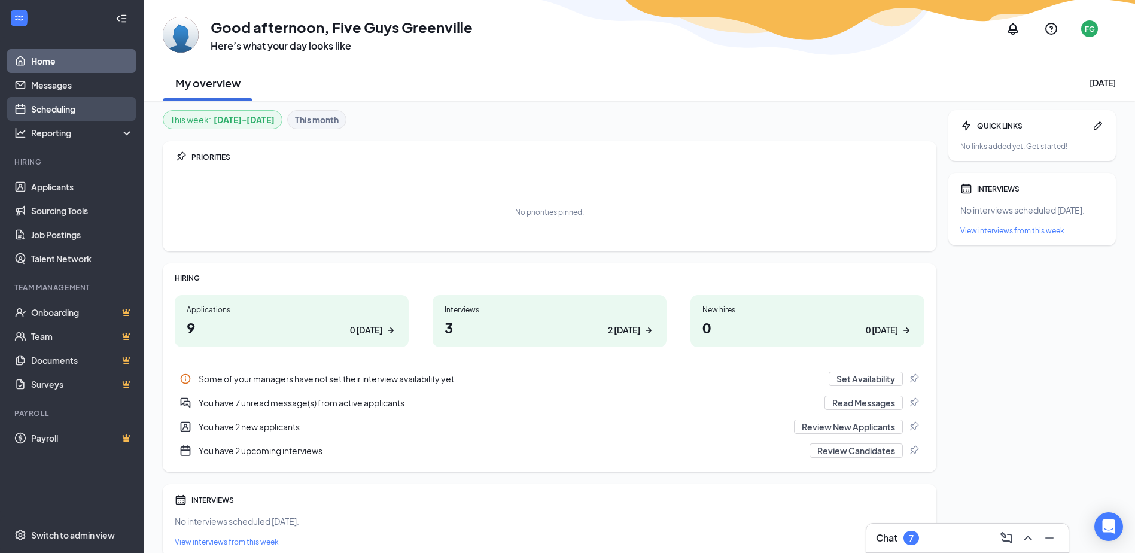
click at [48, 108] on link "Scheduling" at bounding box center [82, 109] width 102 height 24
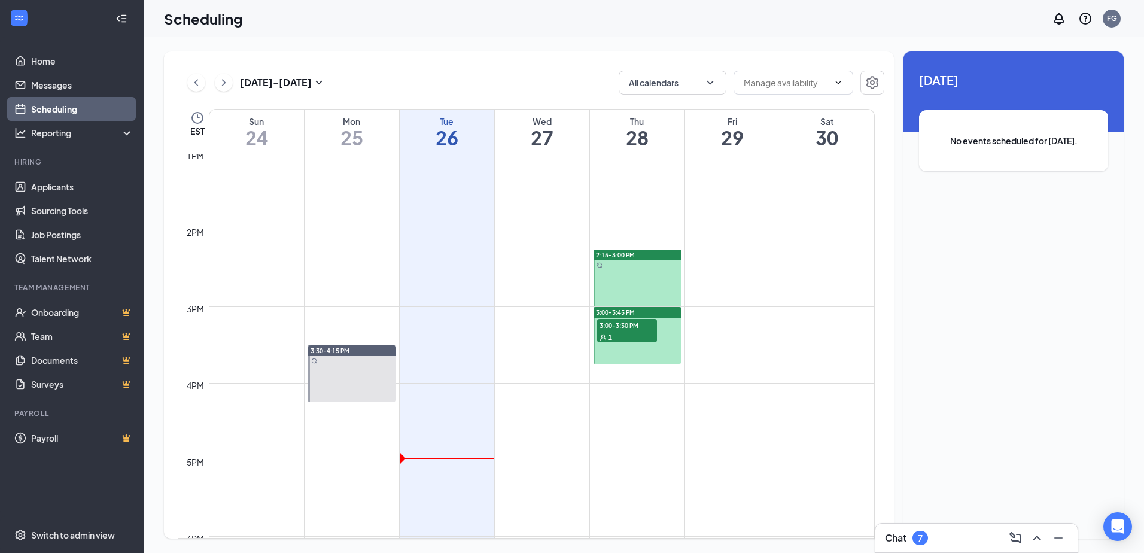
scroll to position [1007, 0]
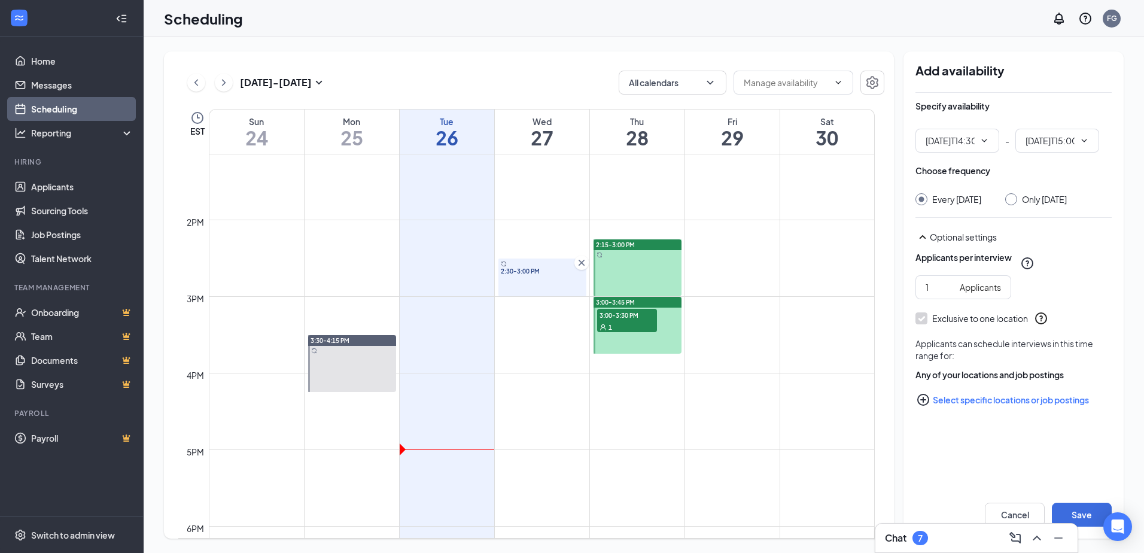
type input "02:30 PM"
type input "03:00 PM"
click at [581, 264] on icon "Cross" at bounding box center [582, 263] width 6 height 6
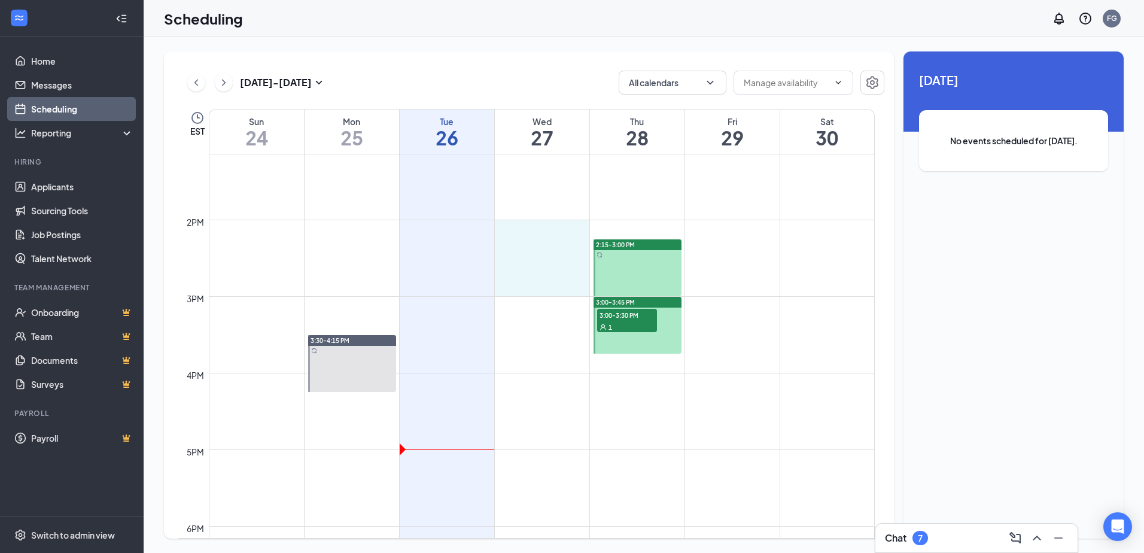
drag, startPoint x: 543, startPoint y: 233, endPoint x: 545, endPoint y: 284, distance: 50.9
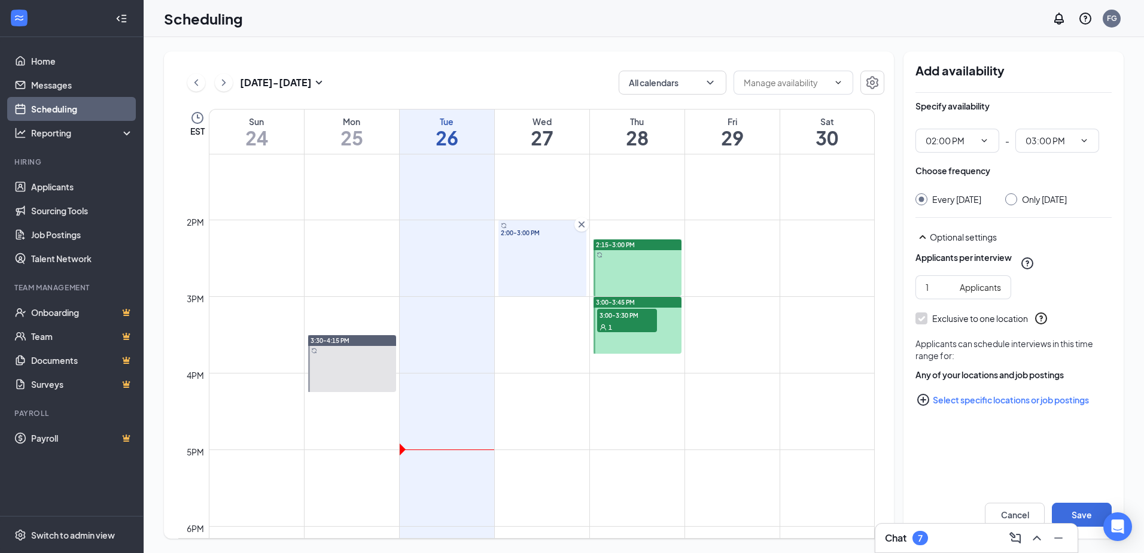
drag, startPoint x: 579, startPoint y: 224, endPoint x: 534, endPoint y: 224, distance: 44.9
click at [576, 224] on icon "Cross" at bounding box center [582, 224] width 12 height 12
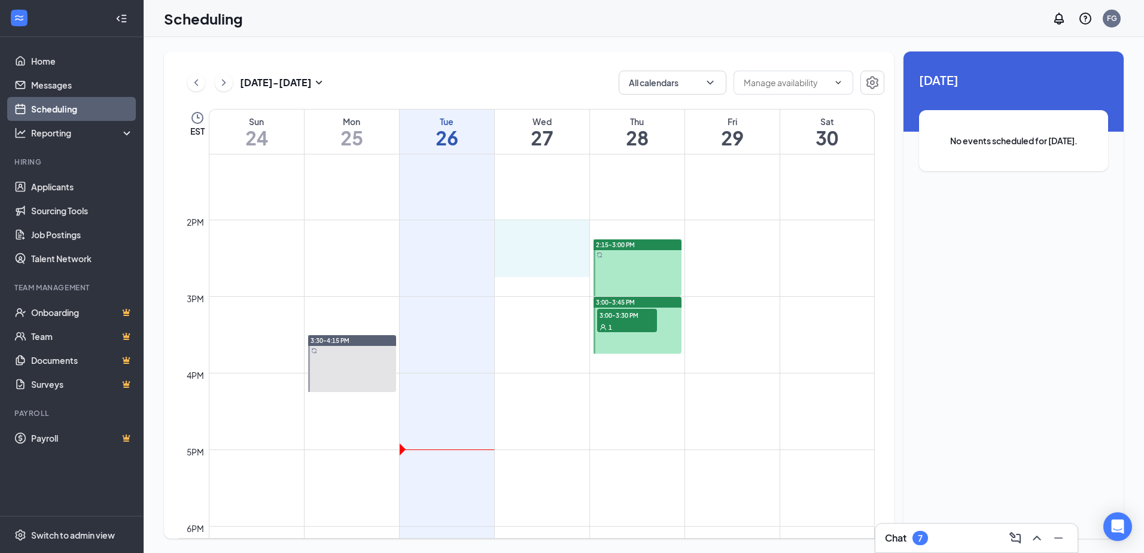
drag, startPoint x: 535, startPoint y: 230, endPoint x: 537, endPoint y: 260, distance: 30.0
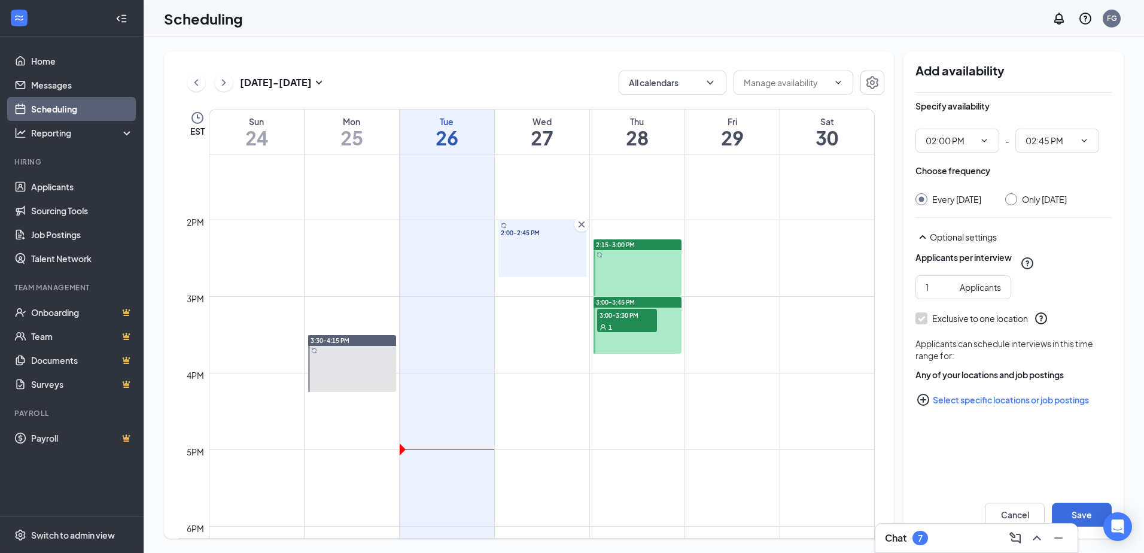
click at [1040, 202] on div "Only [DATE]" at bounding box center [1044, 199] width 45 height 12
click at [1014, 202] on input "Only [DATE]" at bounding box center [1009, 197] width 8 height 8
radio input "true"
radio input "false"
click at [1076, 510] on button "Save" at bounding box center [1082, 515] width 60 height 24
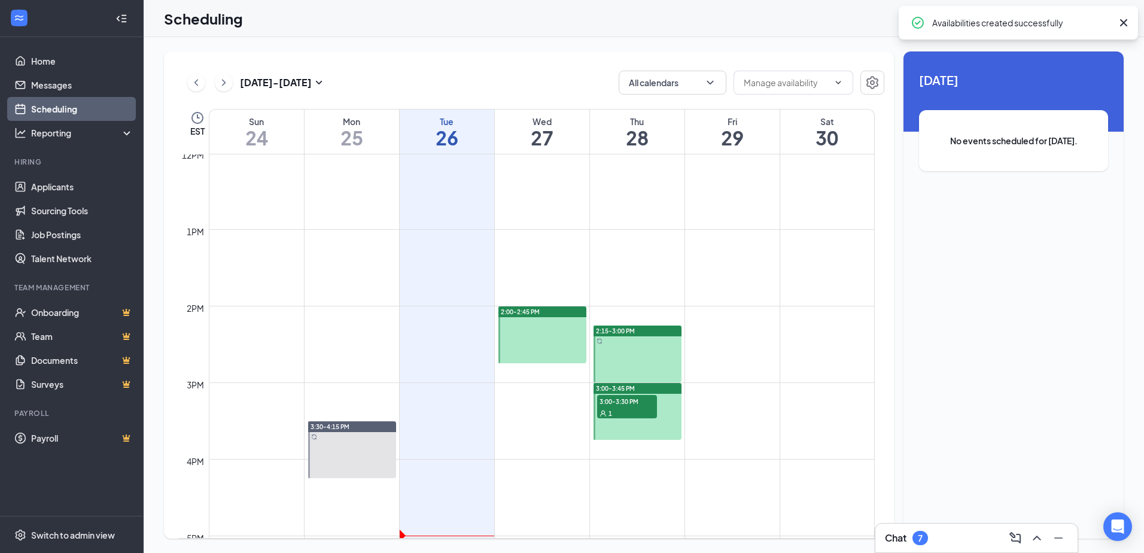
scroll to position [947, 0]
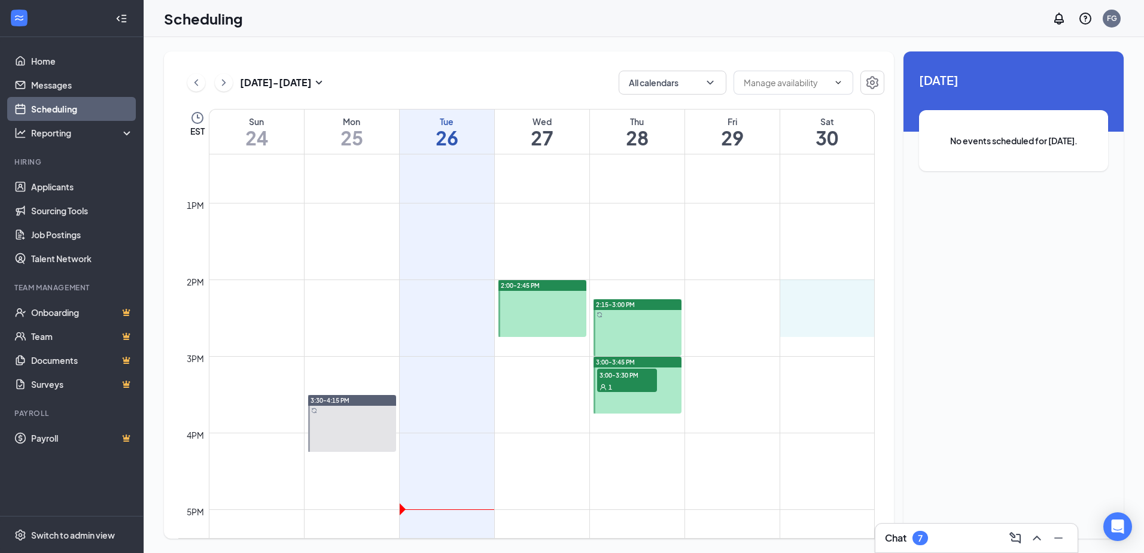
drag, startPoint x: 822, startPoint y: 287, endPoint x: 819, endPoint y: 322, distance: 35.5
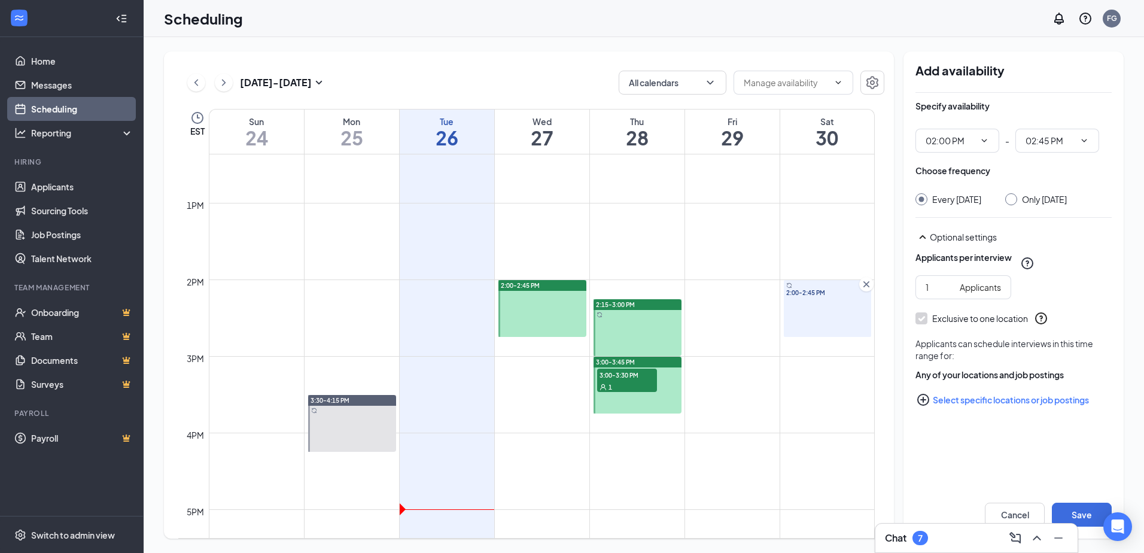
click at [1050, 193] on div "Only [DATE]" at bounding box center [1044, 199] width 45 height 12
click at [1014, 193] on input "Only [DATE]" at bounding box center [1009, 197] width 8 height 8
radio input "true"
radio input "false"
click at [1095, 514] on button "Save" at bounding box center [1082, 515] width 60 height 24
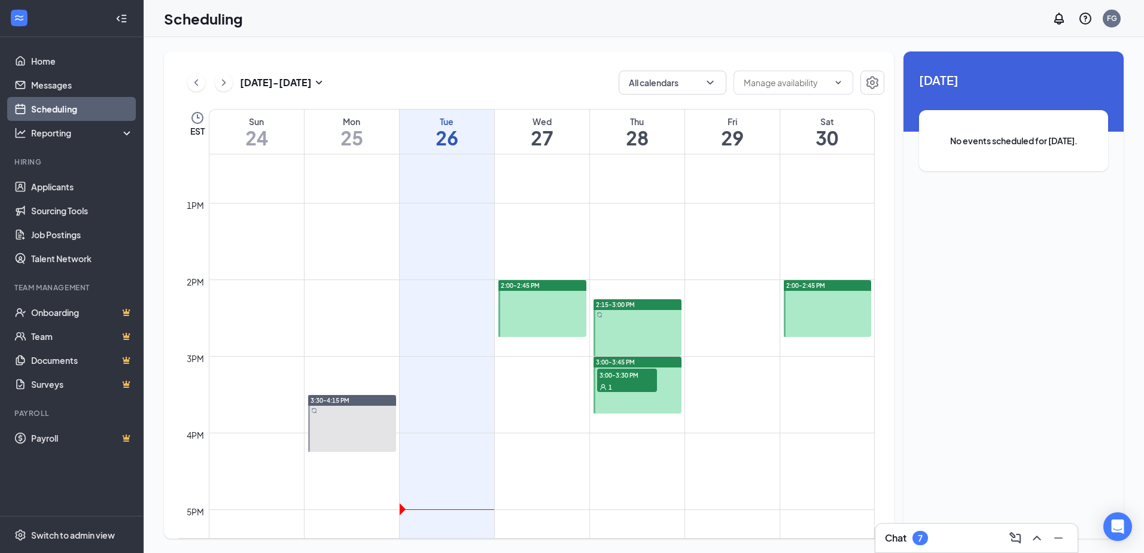
click at [625, 386] on div "1" at bounding box center [627, 387] width 60 height 12
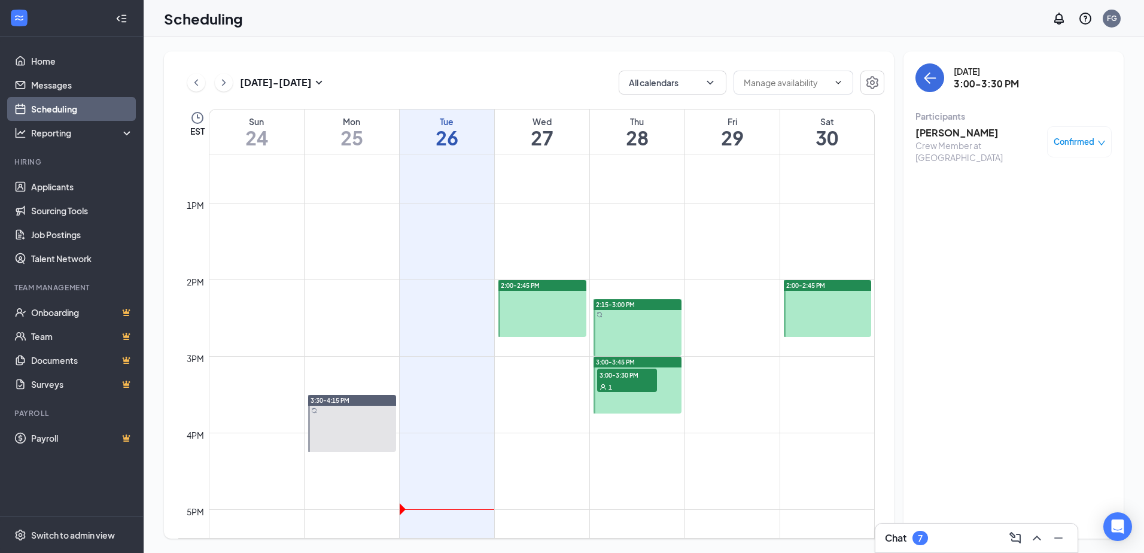
click at [718, 388] on td at bounding box center [542, 384] width 666 height 19
click at [314, 81] on icon "SmallChevronDown" at bounding box center [319, 82] width 14 height 14
click at [221, 83] on icon "ChevronRight" at bounding box center [224, 82] width 12 height 14
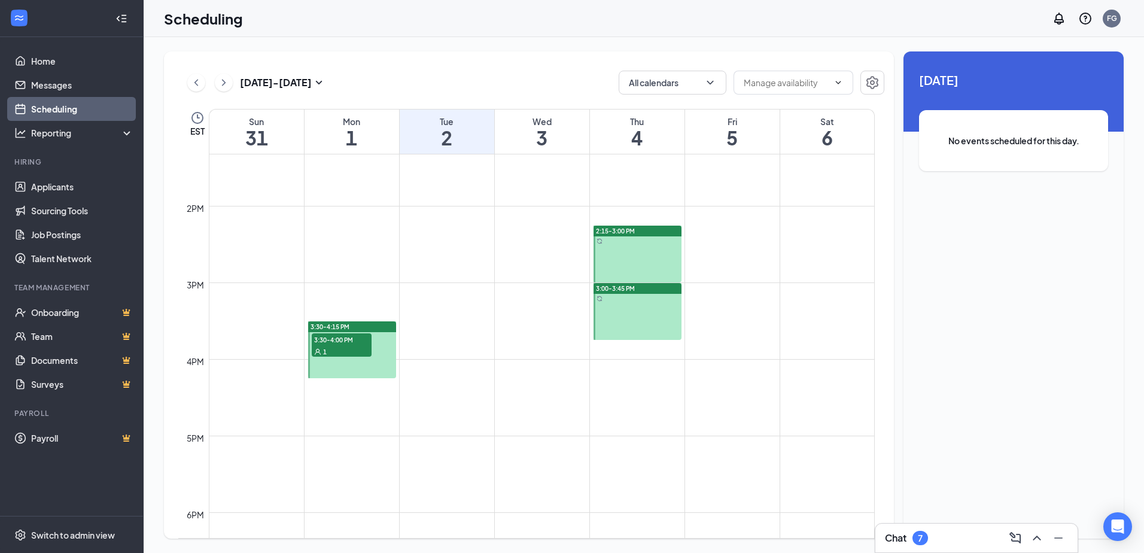
scroll to position [1007, 0]
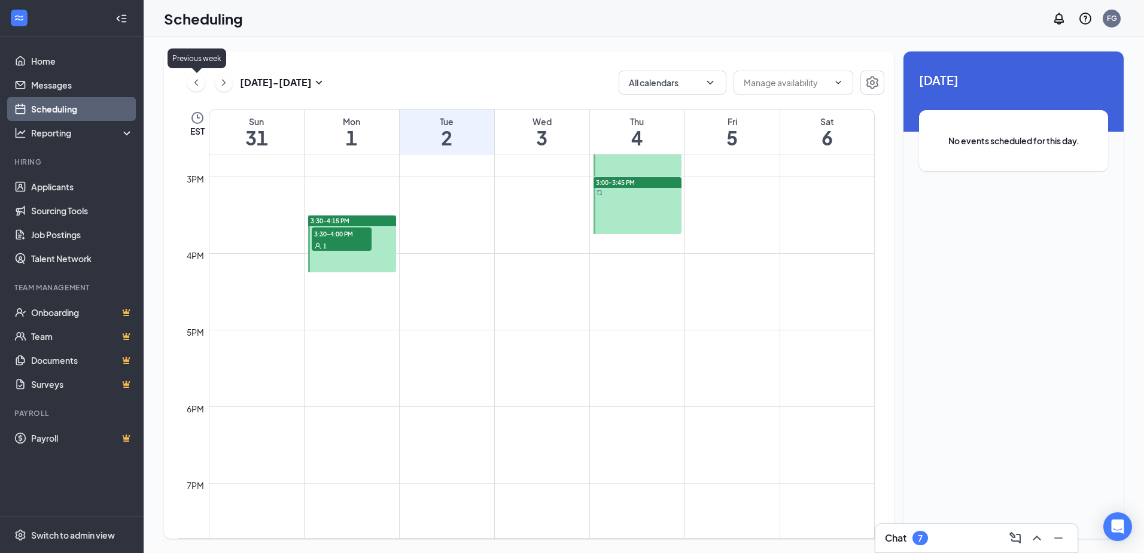
click at [192, 81] on icon "ChevronLeft" at bounding box center [196, 82] width 12 height 14
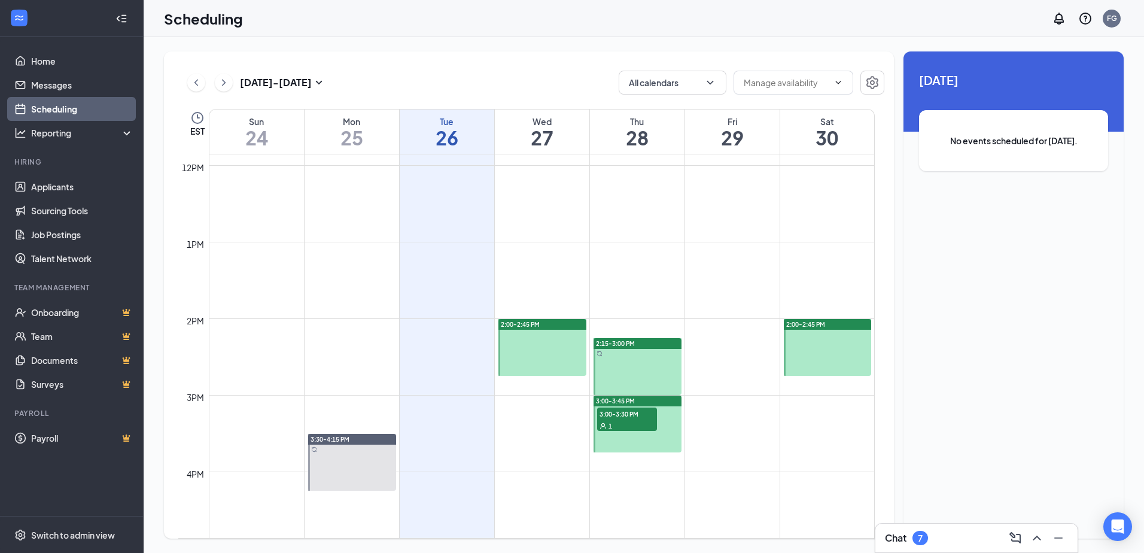
scroll to position [947, 0]
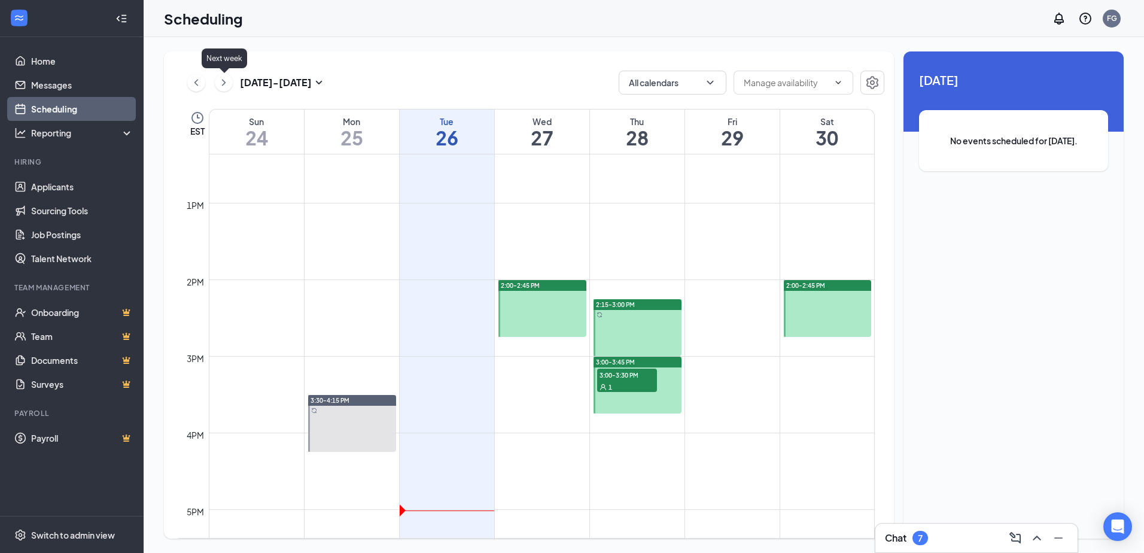
click at [218, 87] on icon "ChevronRight" at bounding box center [224, 82] width 12 height 14
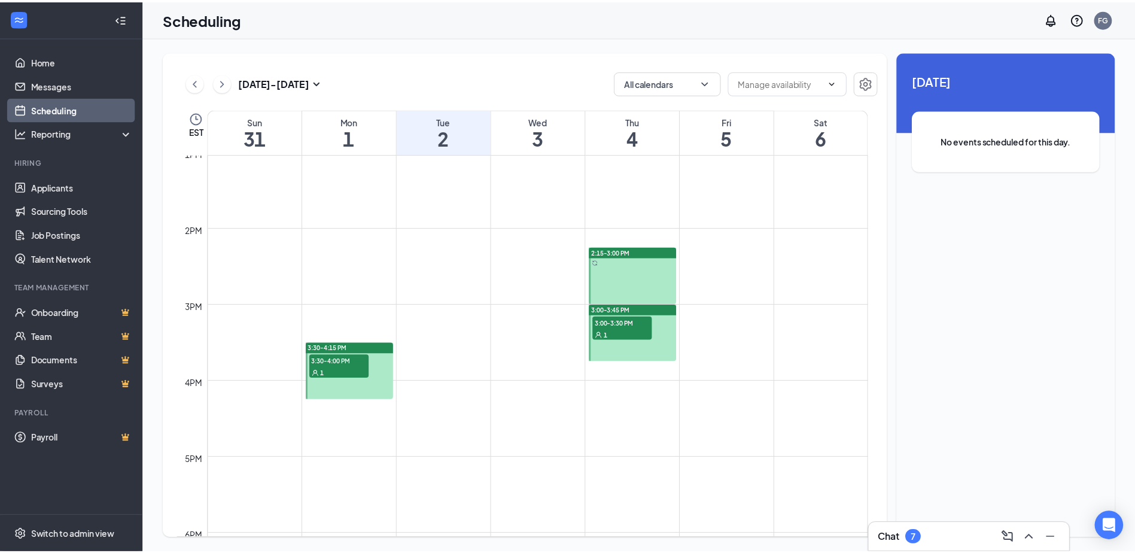
scroll to position [1067, 0]
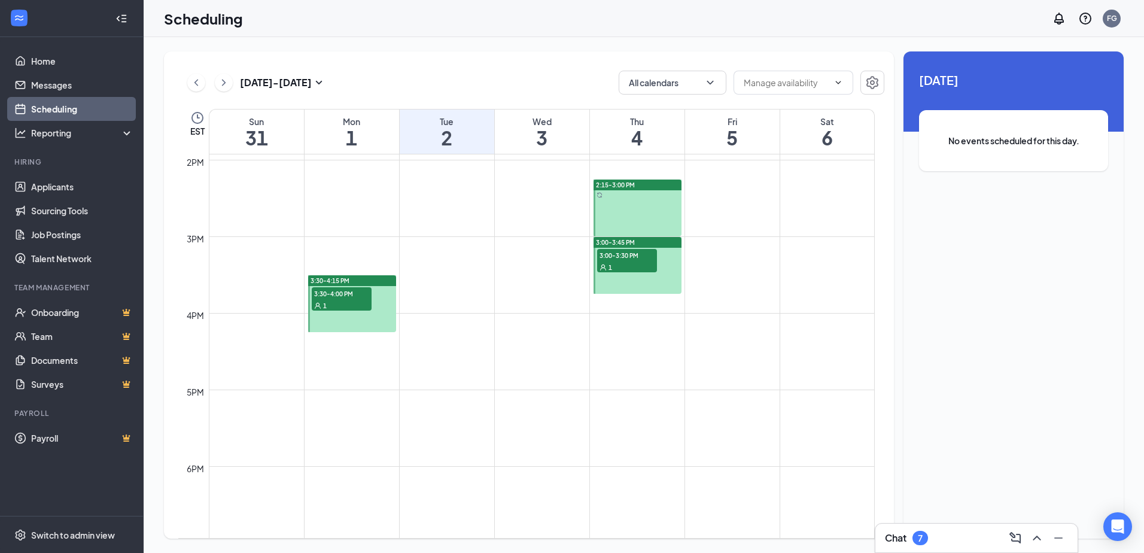
click at [624, 260] on span "3:00-3:30 PM" at bounding box center [627, 255] width 60 height 12
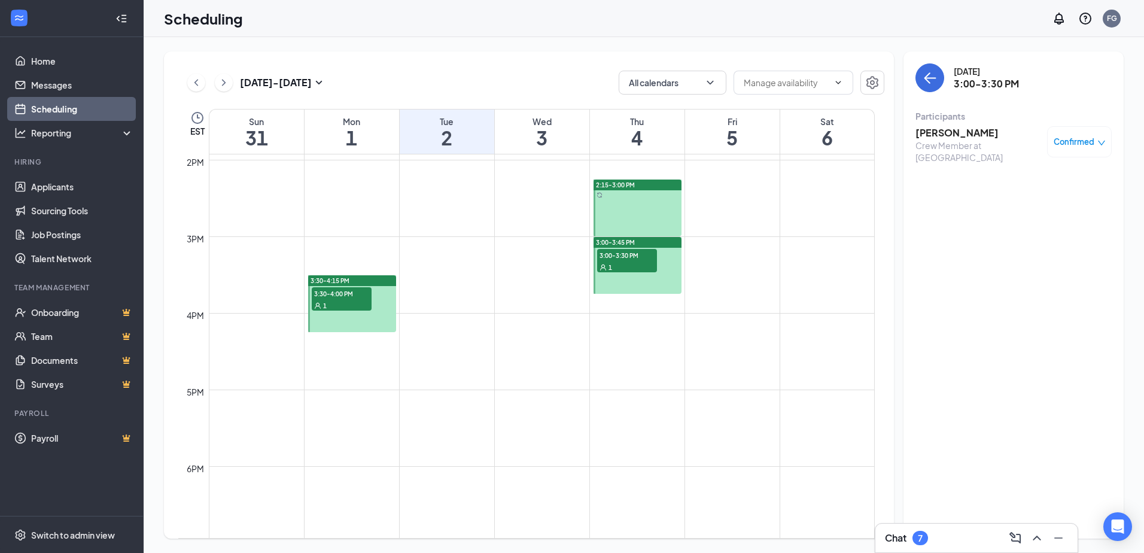
click at [341, 302] on div "1" at bounding box center [342, 305] width 60 height 12
click at [45, 62] on link "Home" at bounding box center [82, 61] width 102 height 24
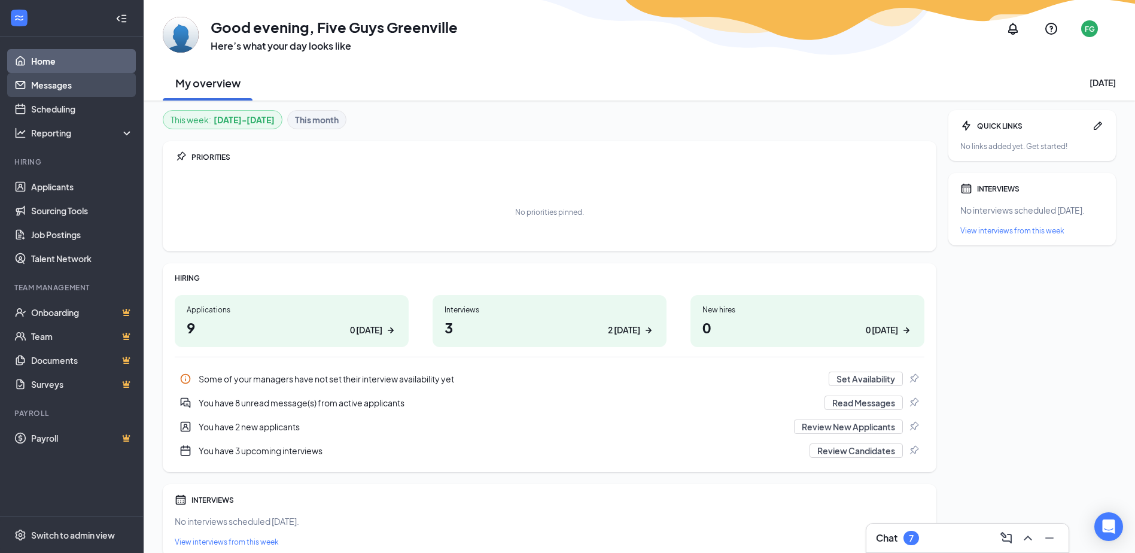
click at [54, 89] on link "Messages" at bounding box center [82, 85] width 102 height 24
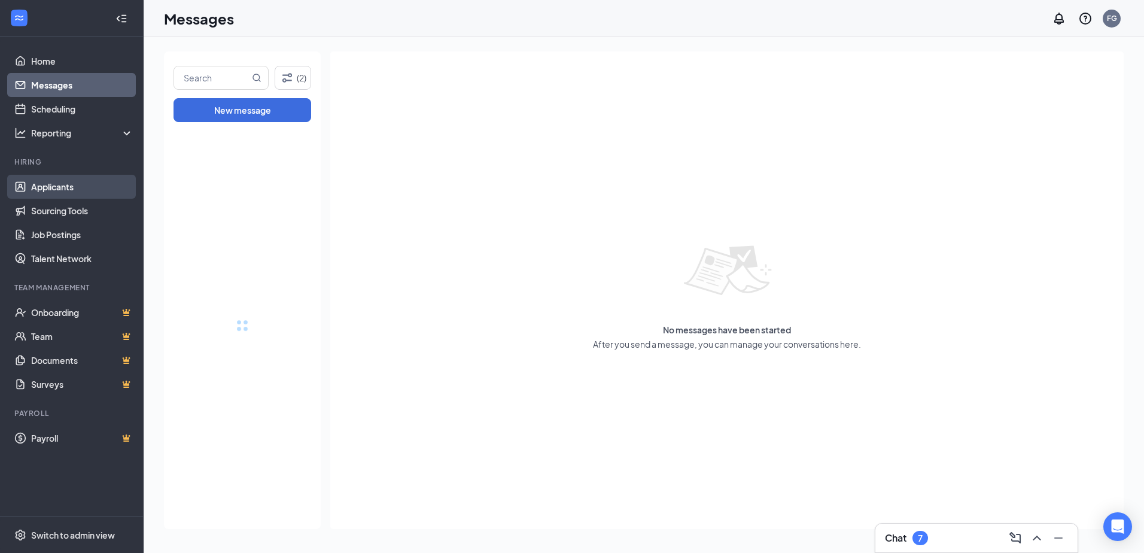
click at [68, 184] on link "Applicants" at bounding box center [82, 187] width 102 height 24
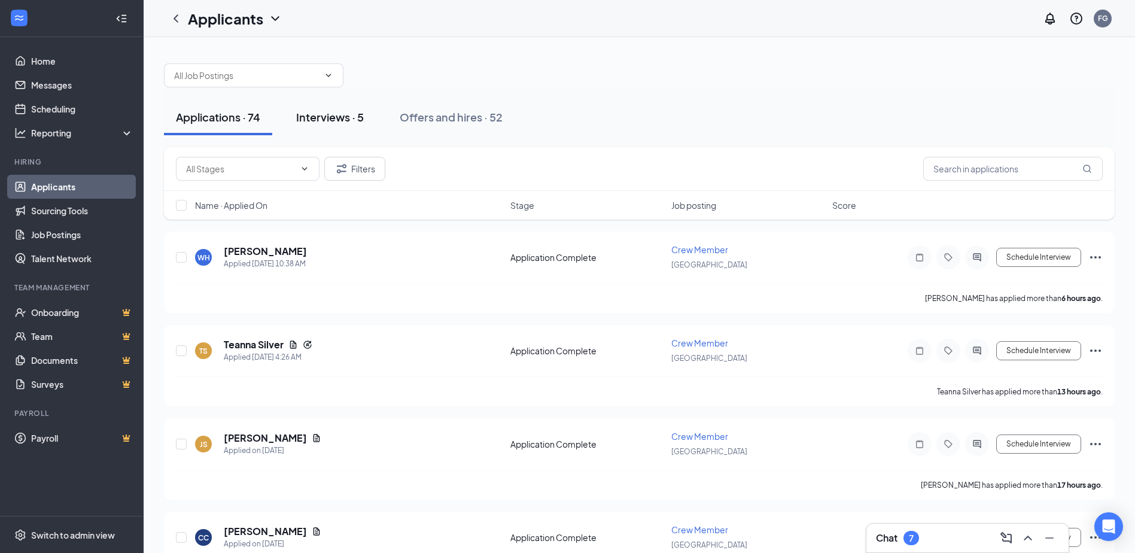
click at [351, 132] on button "Interviews · 5" at bounding box center [330, 117] width 92 height 36
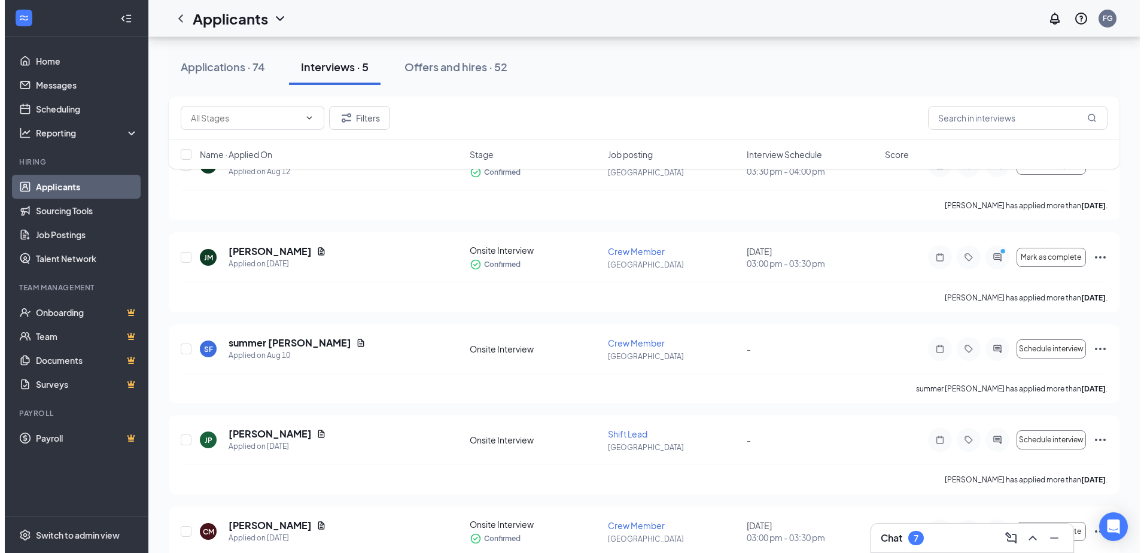
scroll to position [20, 0]
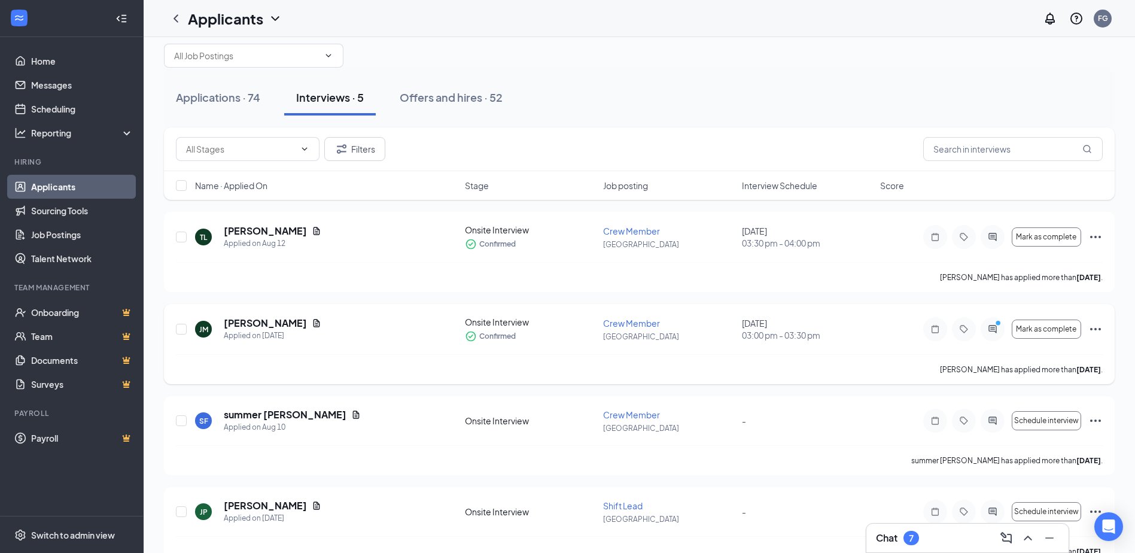
click at [1004, 327] on icon "PrimaryDot" at bounding box center [1000, 325] width 14 height 10
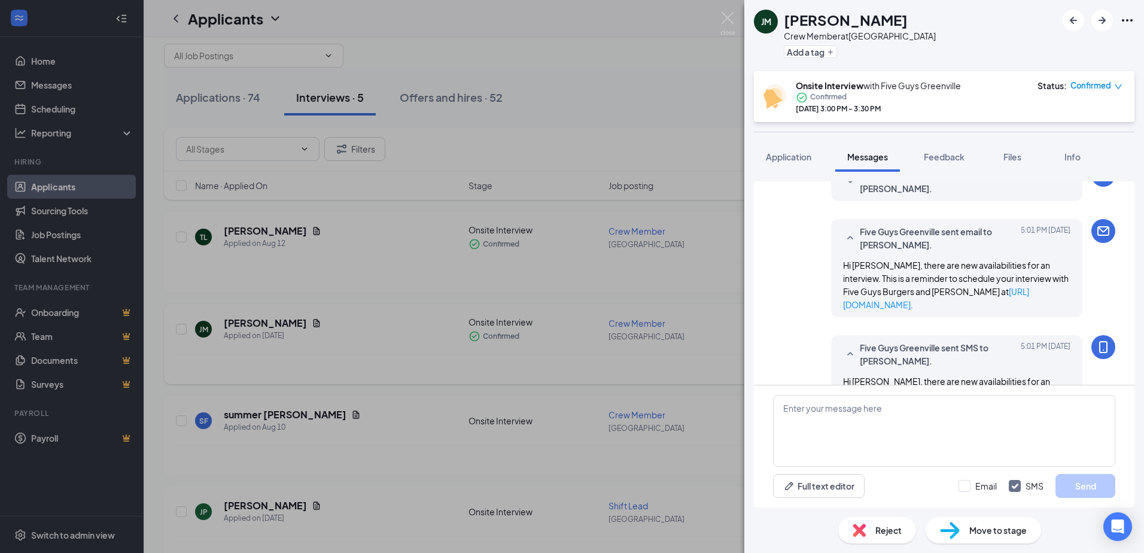
scroll to position [285, 0]
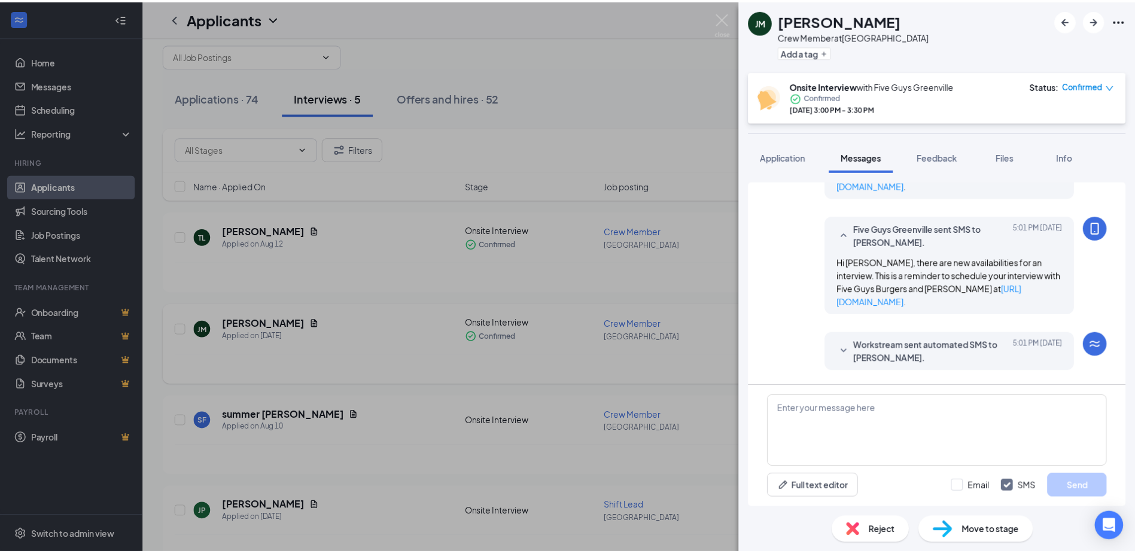
scroll to position [524, 0]
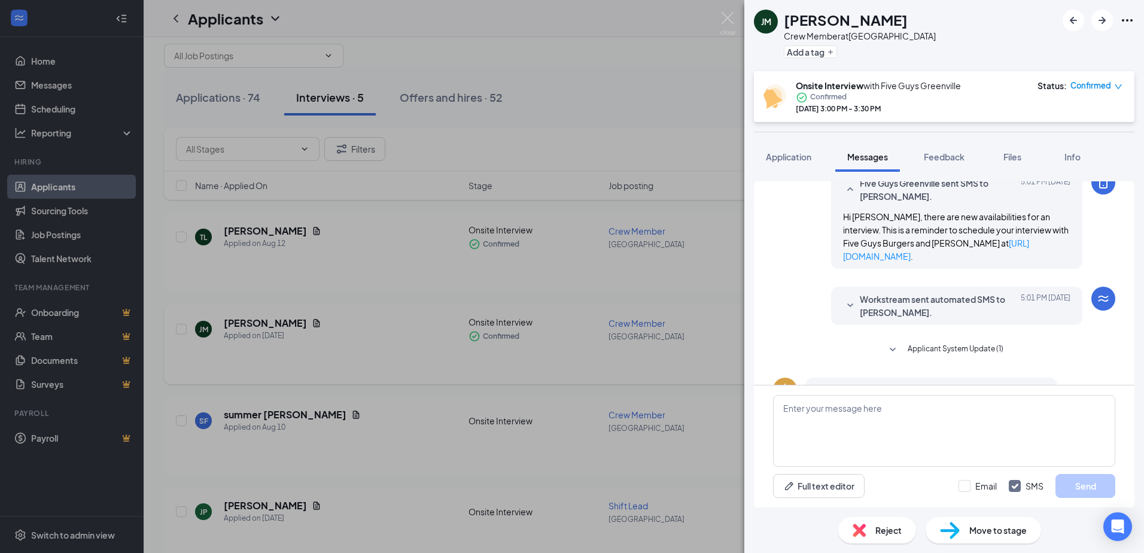
click at [681, 303] on div "[PERSON_NAME] [PERSON_NAME] Crew Member at [GEOGRAPHIC_DATA] Add a tag Onsite I…" at bounding box center [572, 276] width 1144 height 553
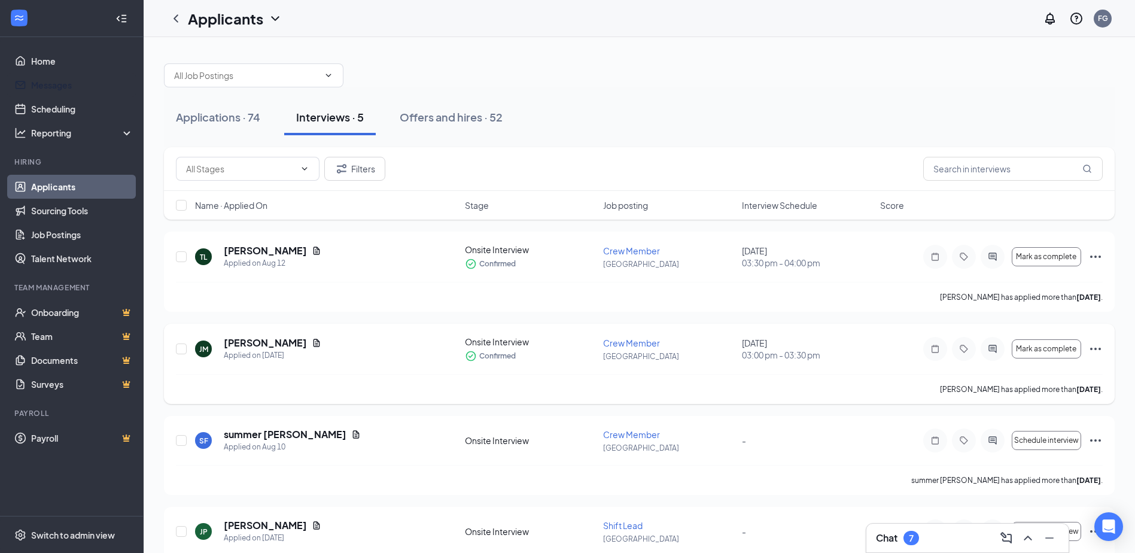
click at [72, 42] on ul "Home Messages Scheduling Reporting Hiring Applicants Sourcing Tools Job Posting…" at bounding box center [71, 276] width 143 height 479
click at [67, 60] on link "Home" at bounding box center [82, 61] width 102 height 24
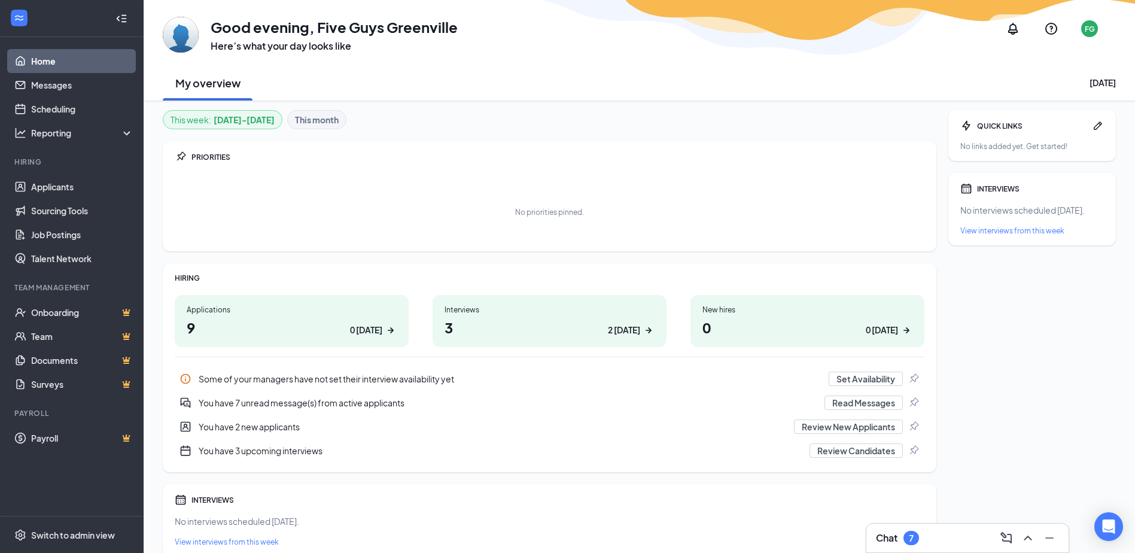
click at [487, 239] on div "No priorities pinned." at bounding box center [550, 212] width 750 height 60
